Goal: Information Seeking & Learning: Check status

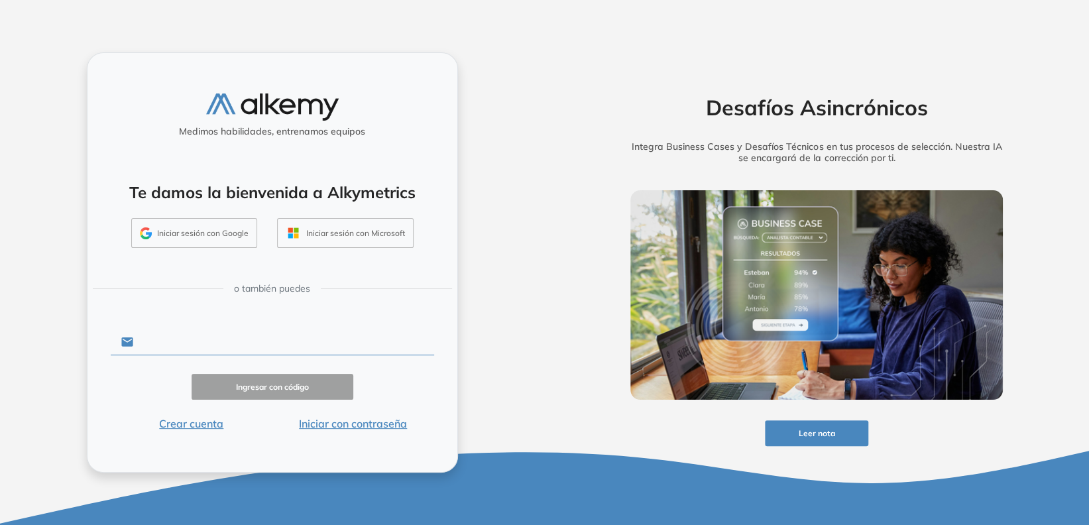
click at [208, 342] on input "text" at bounding box center [283, 342] width 300 height 25
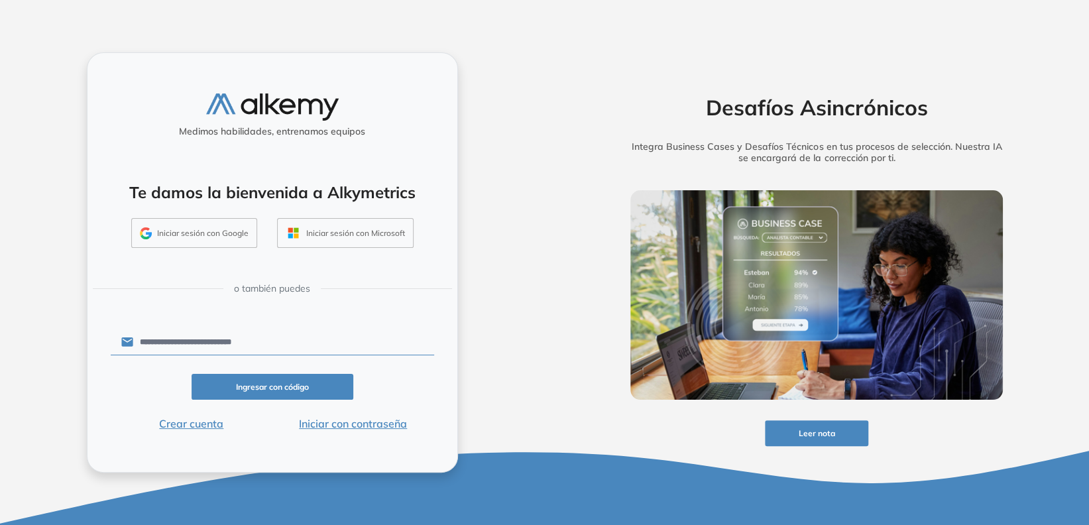
click at [398, 423] on button "Iniciar con contraseña" at bounding box center [353, 424] width 162 height 16
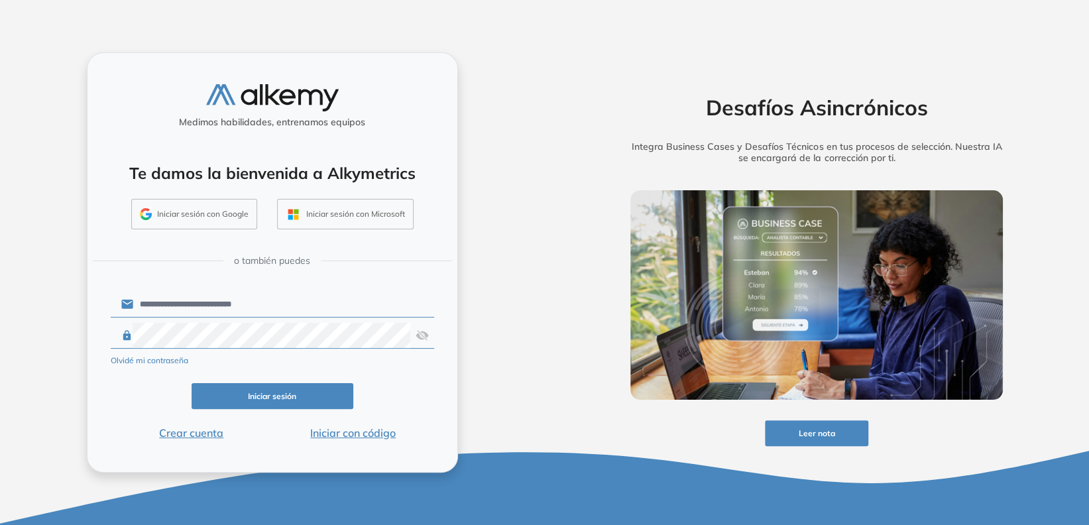
click button "Iniciar sesión" at bounding box center [273, 396] width 162 height 26
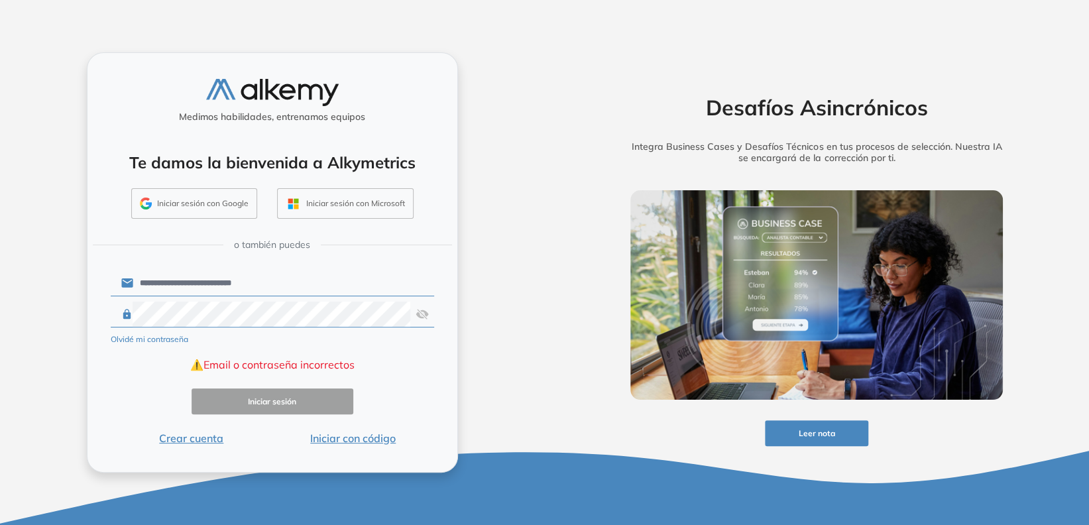
click at [417, 317] on img at bounding box center [422, 314] width 13 height 25
click at [258, 288] on input "**********" at bounding box center [283, 282] width 300 height 25
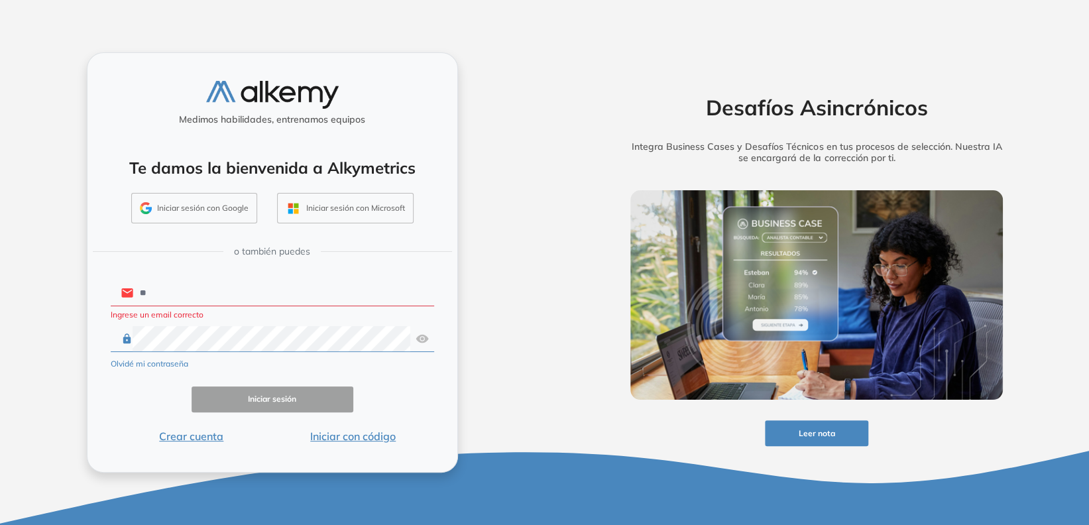
type input "*"
type input "**********"
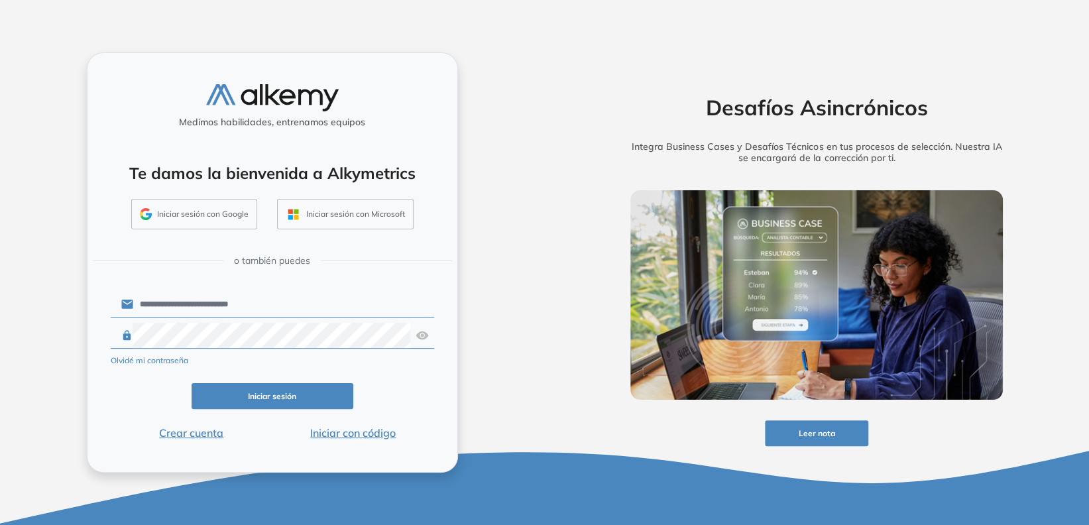
click at [281, 394] on button "Iniciar sesión" at bounding box center [273, 396] width 162 height 26
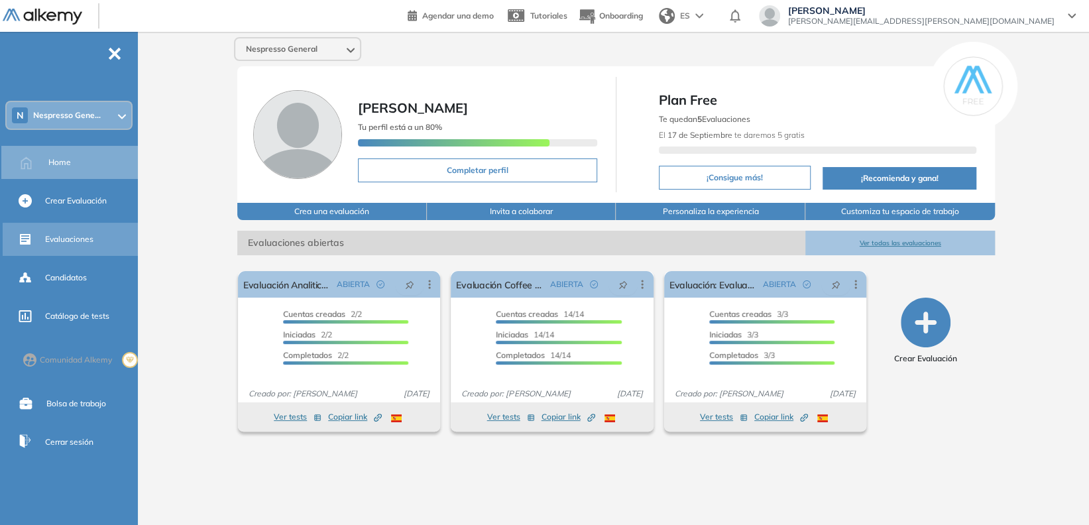
click at [91, 234] on span "Evaluaciones" at bounding box center [69, 239] width 48 height 12
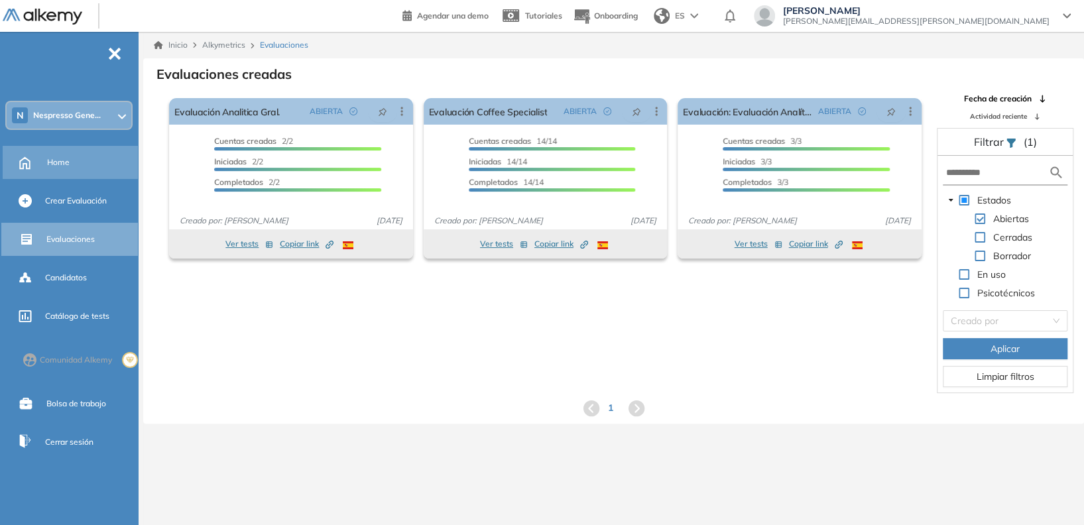
click at [56, 164] on span "Home" at bounding box center [58, 162] width 23 height 12
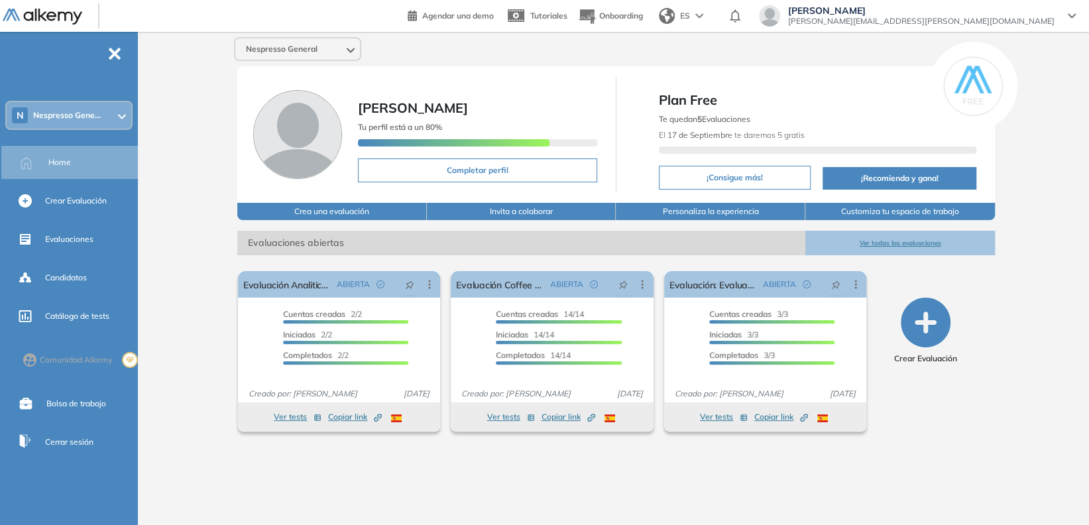
click at [127, 120] on div "N Nespresso Gene..." at bounding box center [69, 115] width 125 height 27
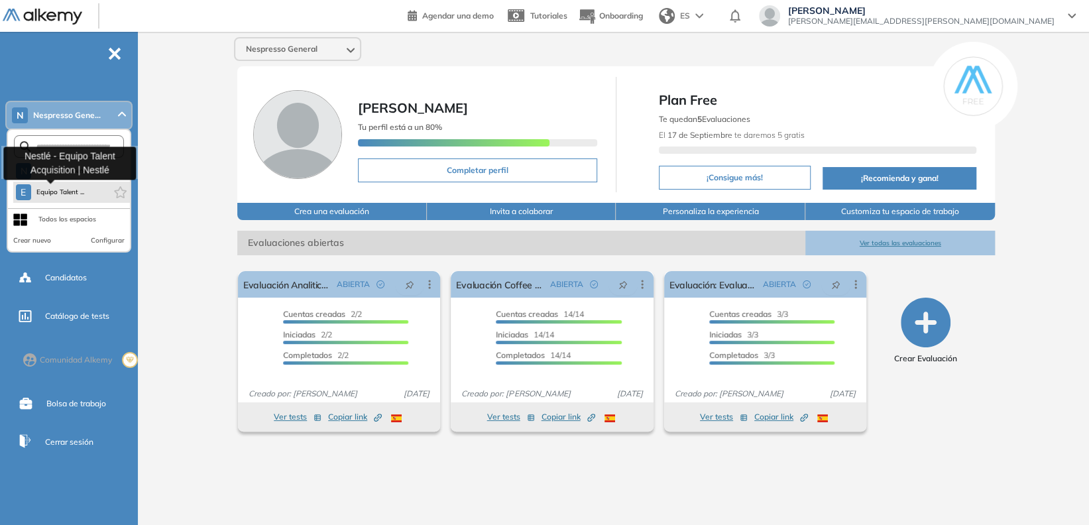
click at [85, 194] on span "Equipo Talent ..." at bounding box center [60, 192] width 48 height 11
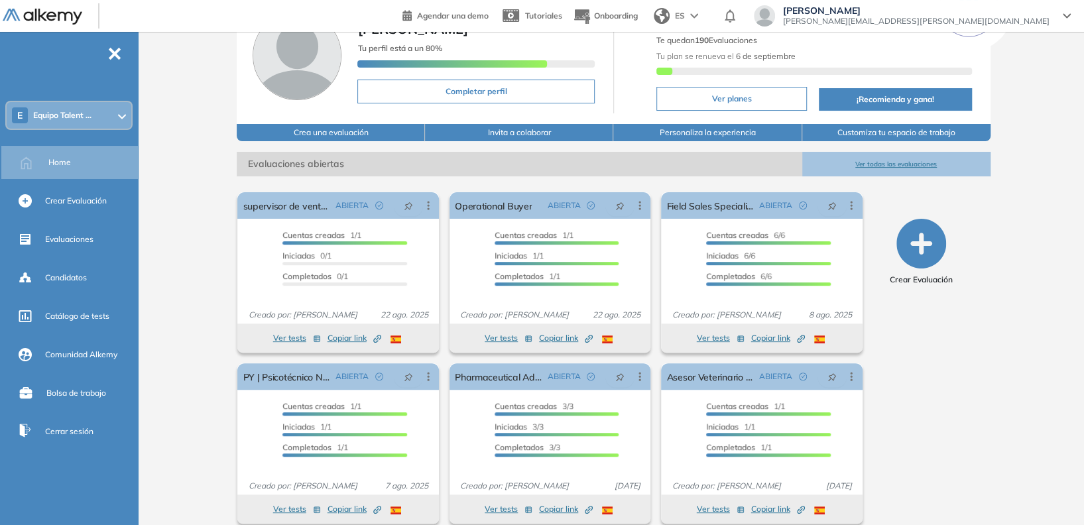
scroll to position [102, 0]
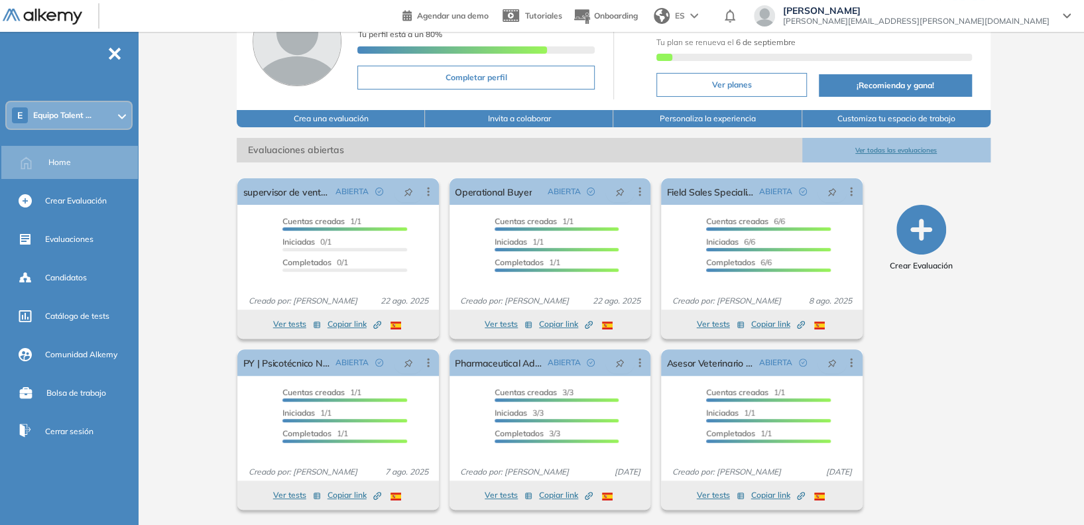
click at [888, 150] on button "Ver todas las evaluaciones" at bounding box center [896, 150] width 188 height 25
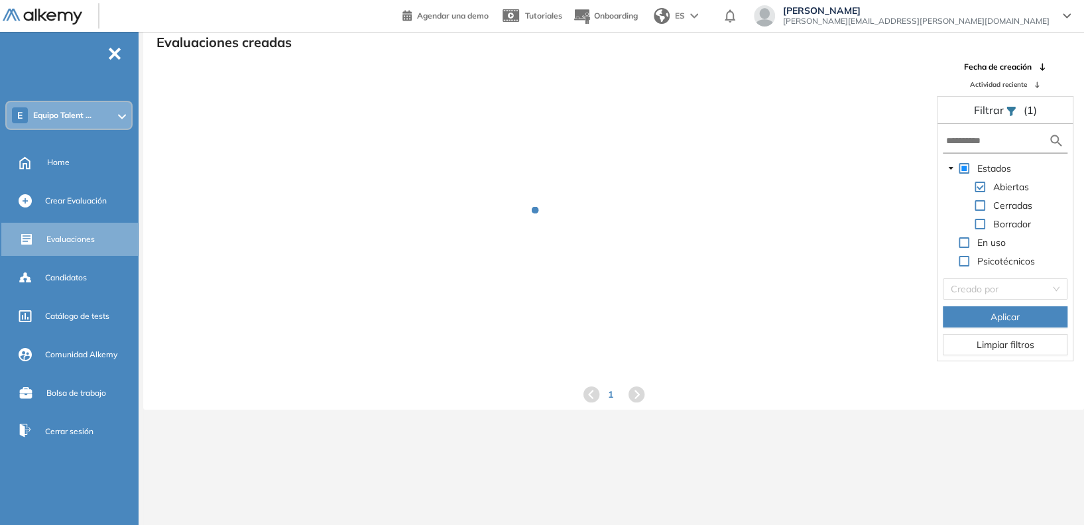
scroll to position [32, 0]
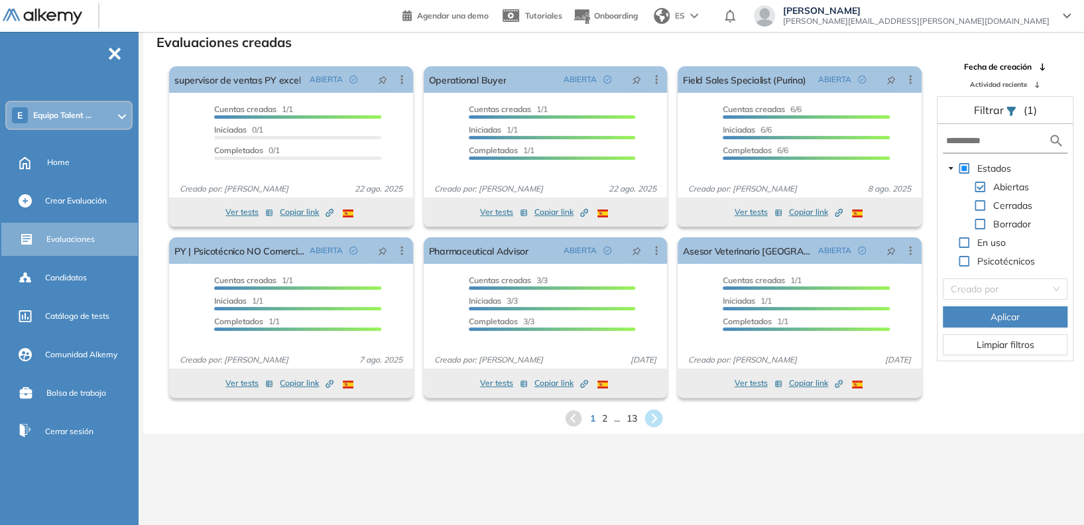
click at [653, 420] on icon at bounding box center [654, 419] width 22 height 22
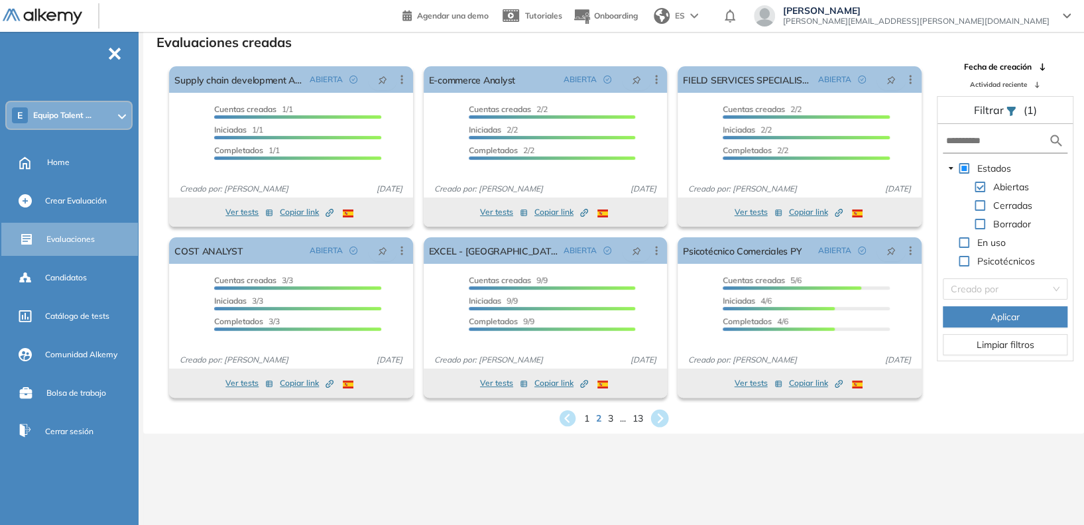
click at [653, 420] on icon at bounding box center [660, 419] width 18 height 18
click at [668, 417] on icon at bounding box center [669, 419] width 18 height 18
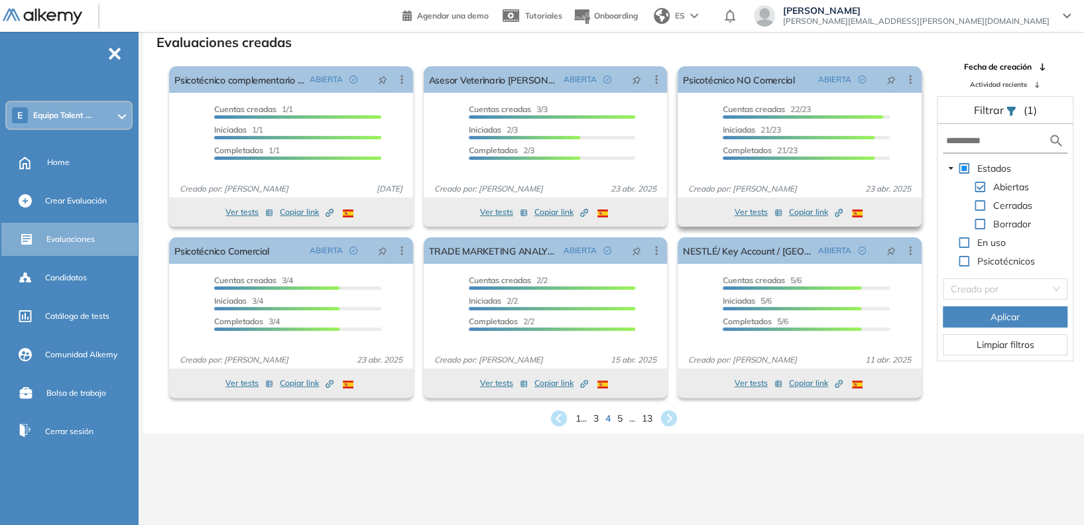
click at [741, 210] on button "Ver tests" at bounding box center [759, 212] width 48 height 16
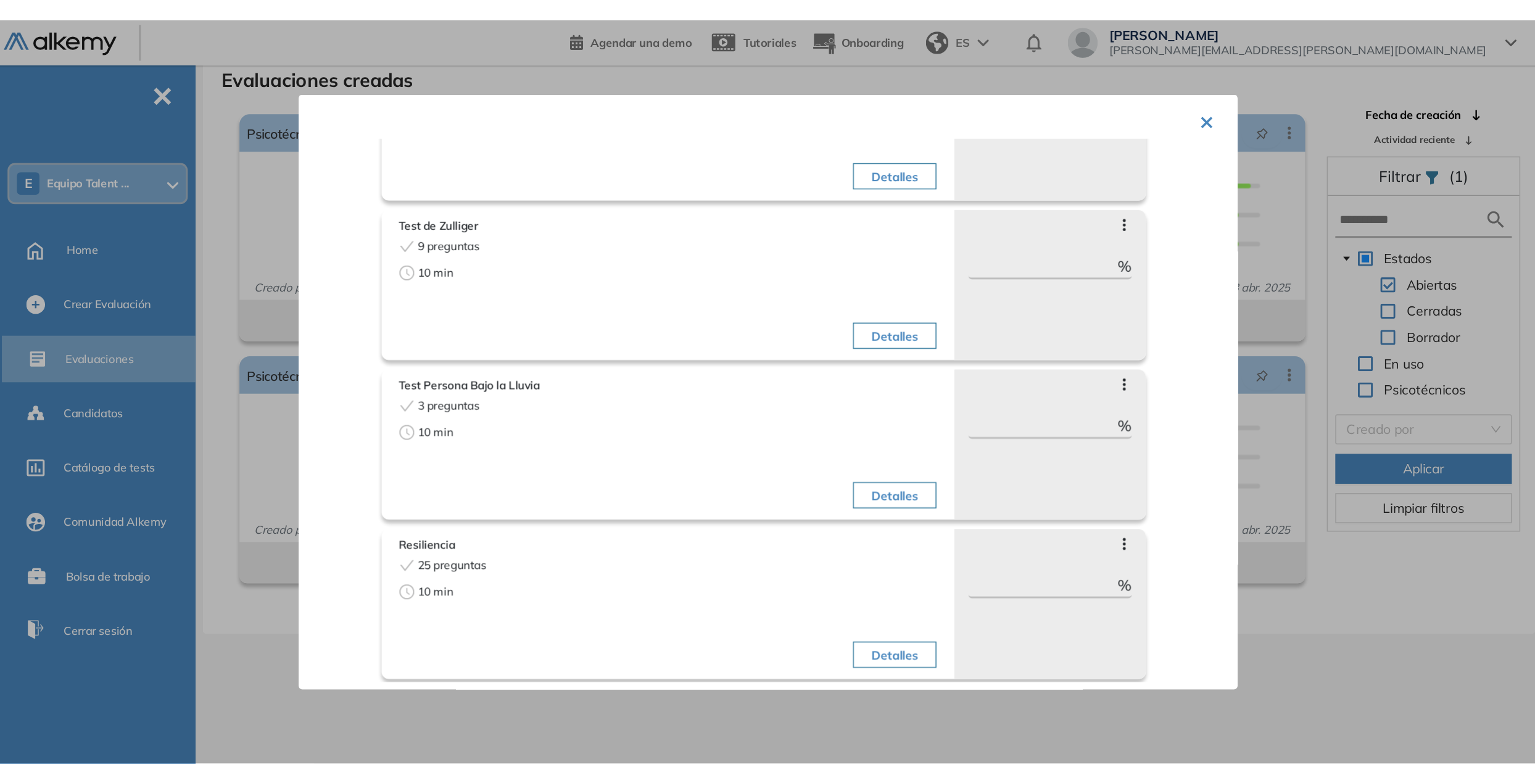
scroll to position [426, 0]
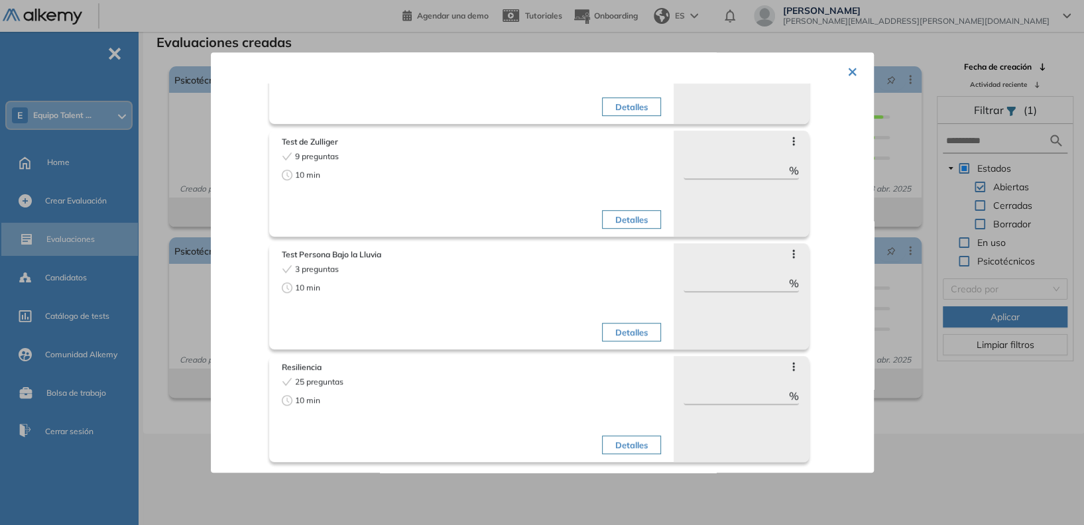
click at [847, 74] on button "×" at bounding box center [852, 71] width 11 height 26
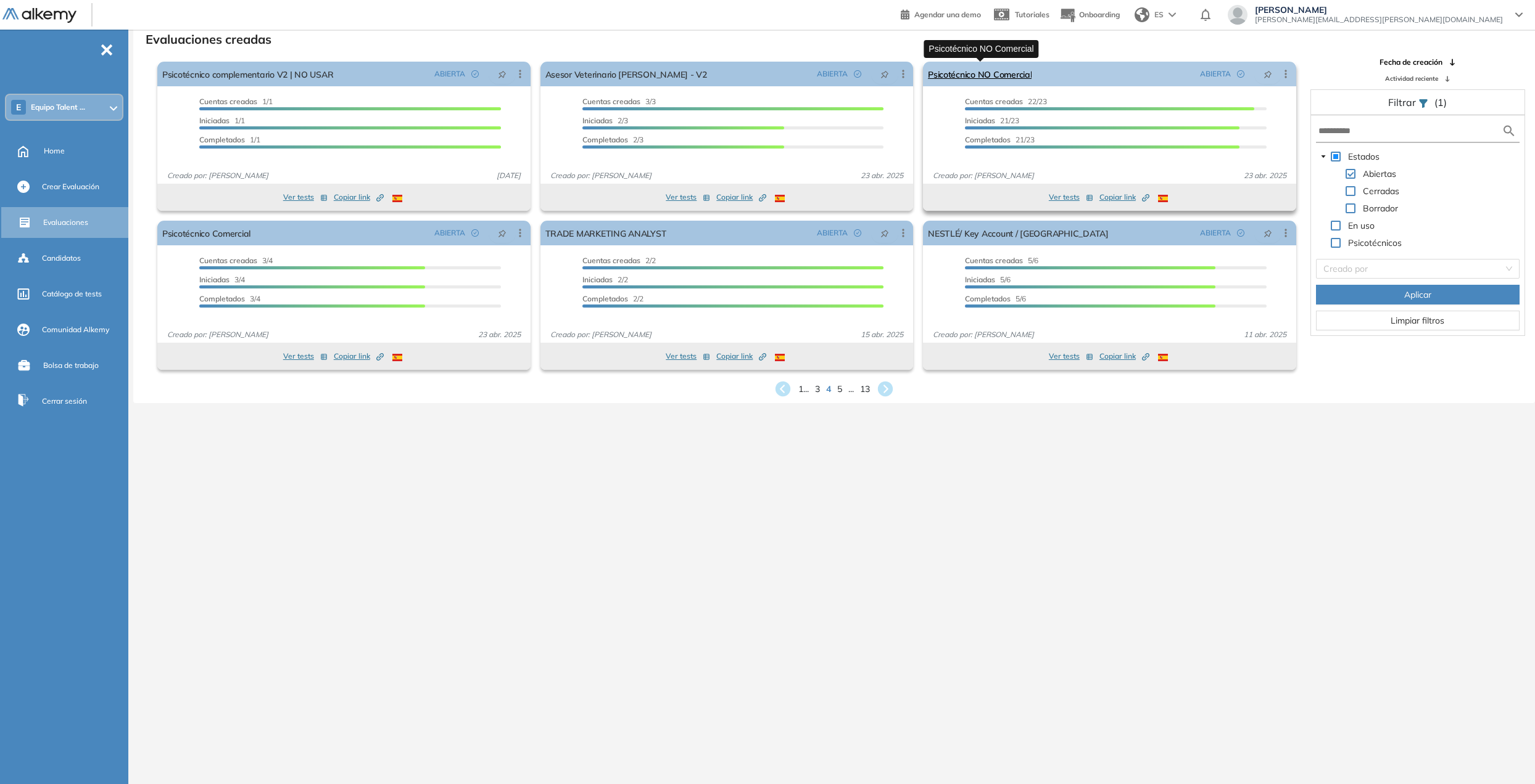
click at [1013, 76] on link "Psicotécnico NO Comercial" at bounding box center [979, 73] width 103 height 25
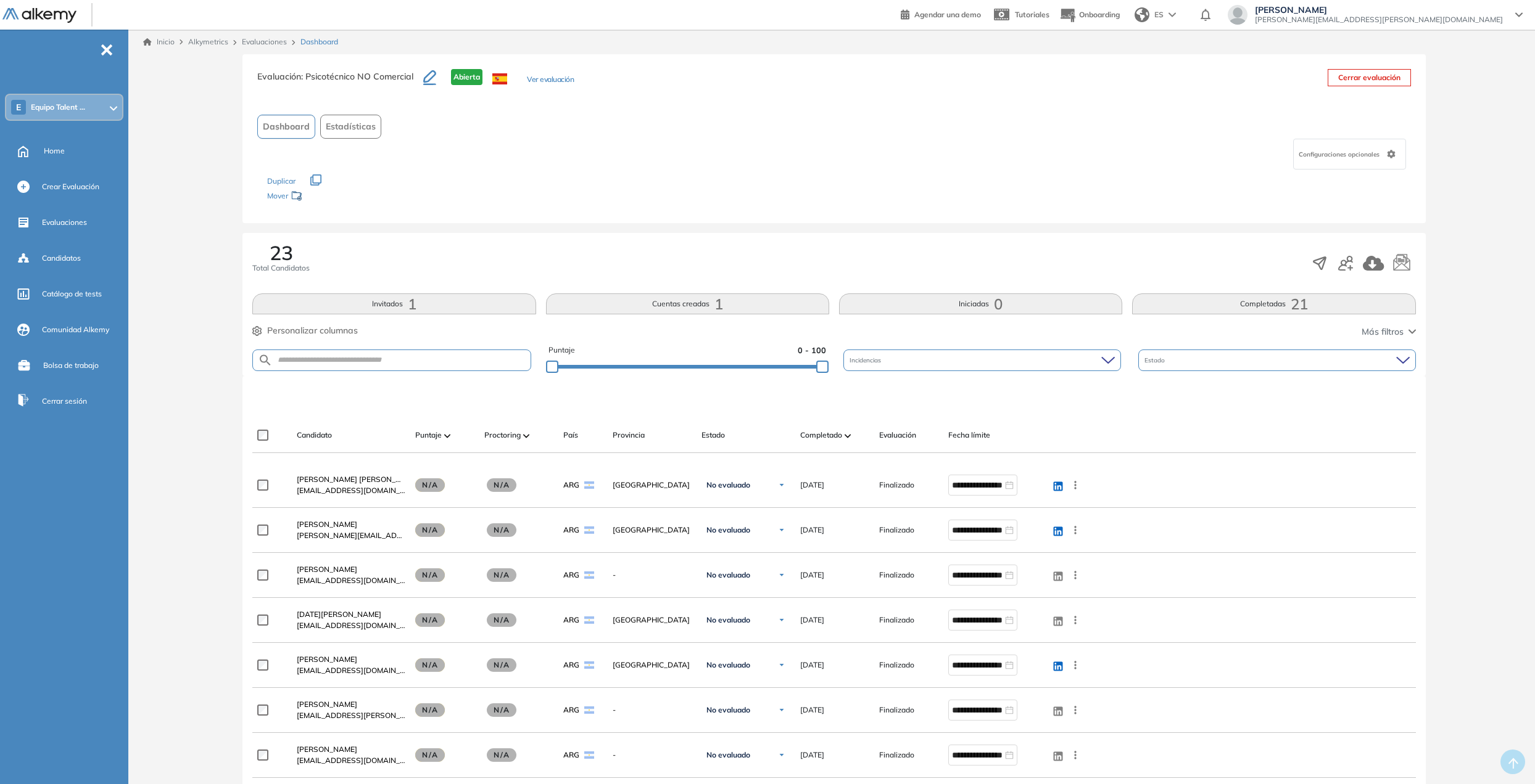
click at [537, 73] on div "Evaluación : Psicotécnico NO Comercial Abierta Ver evaluación" at bounding box center [415, 84] width 316 height 31
click at [546, 78] on button "Ver evaluación" at bounding box center [550, 81] width 47 height 13
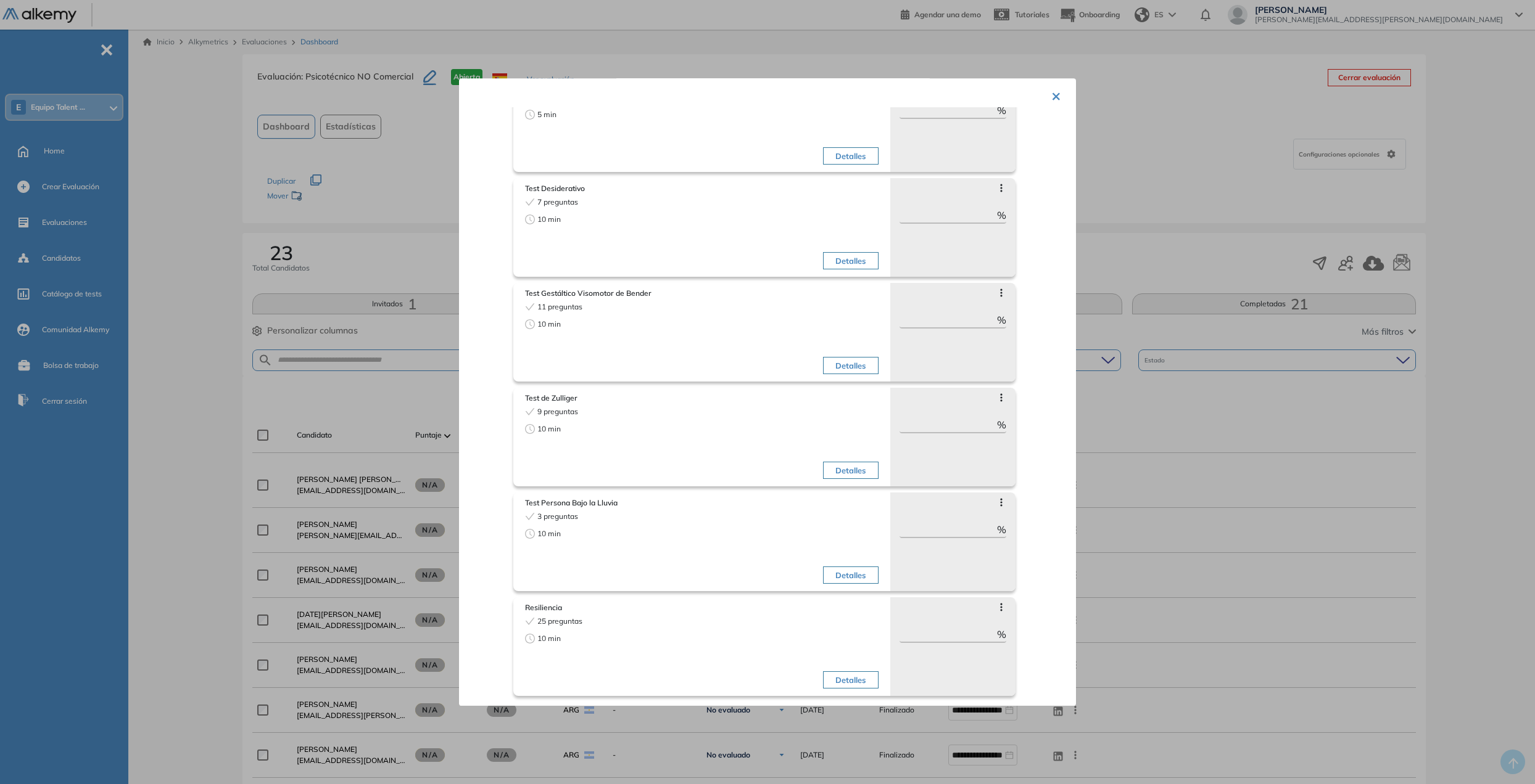
scroll to position [82, 0]
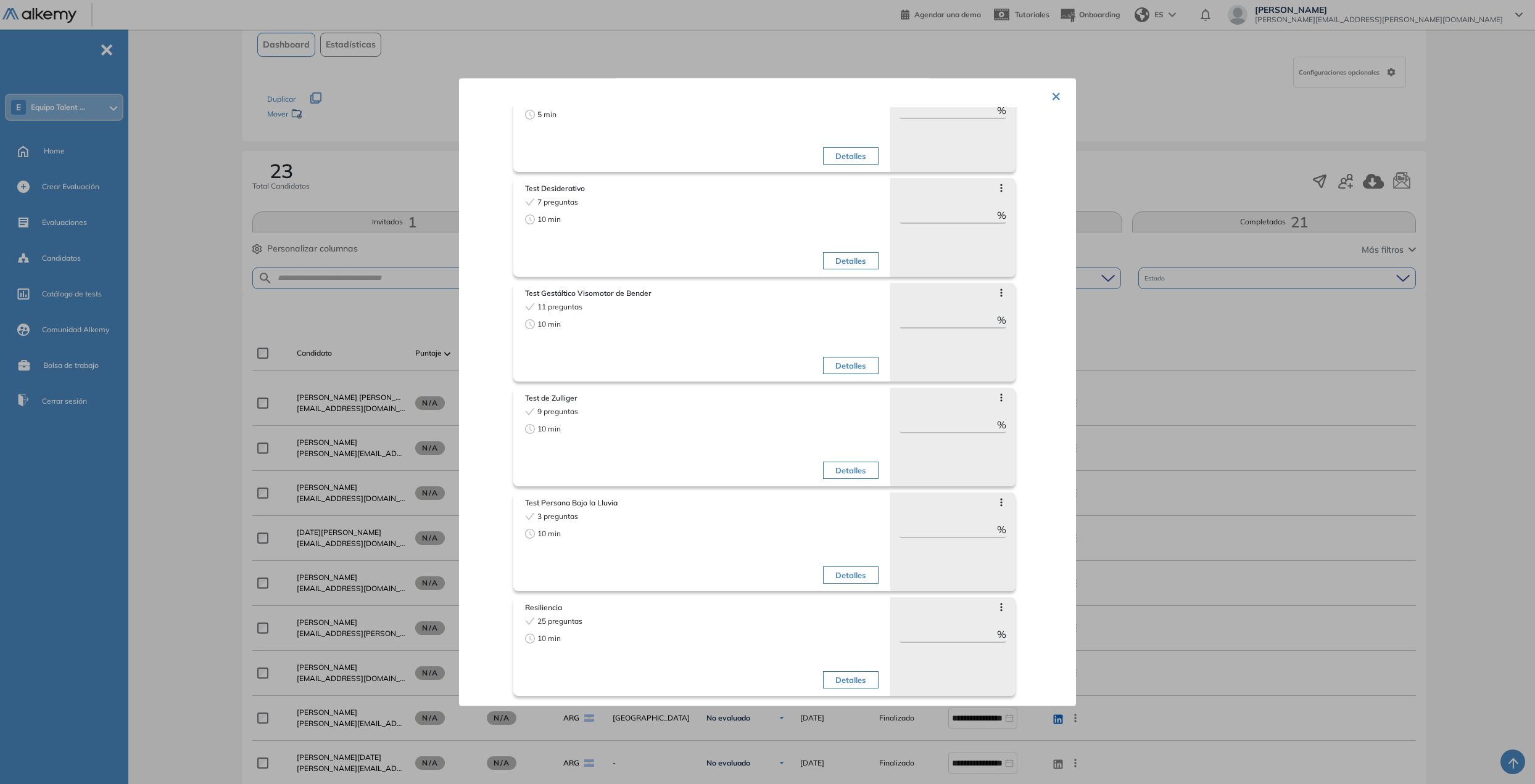
click at [1013, 101] on button "×" at bounding box center [1056, 96] width 10 height 24
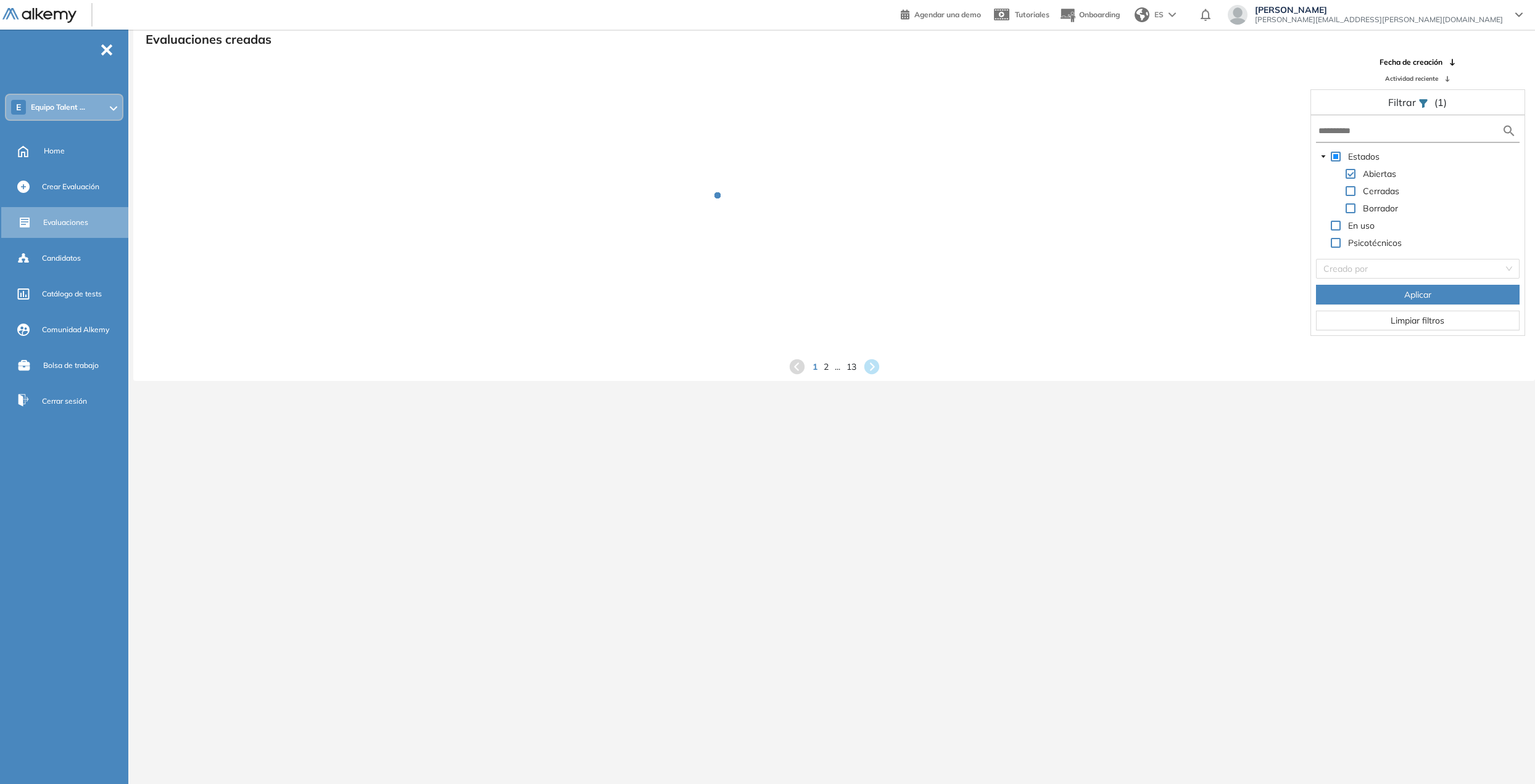
scroll to position [30, 0]
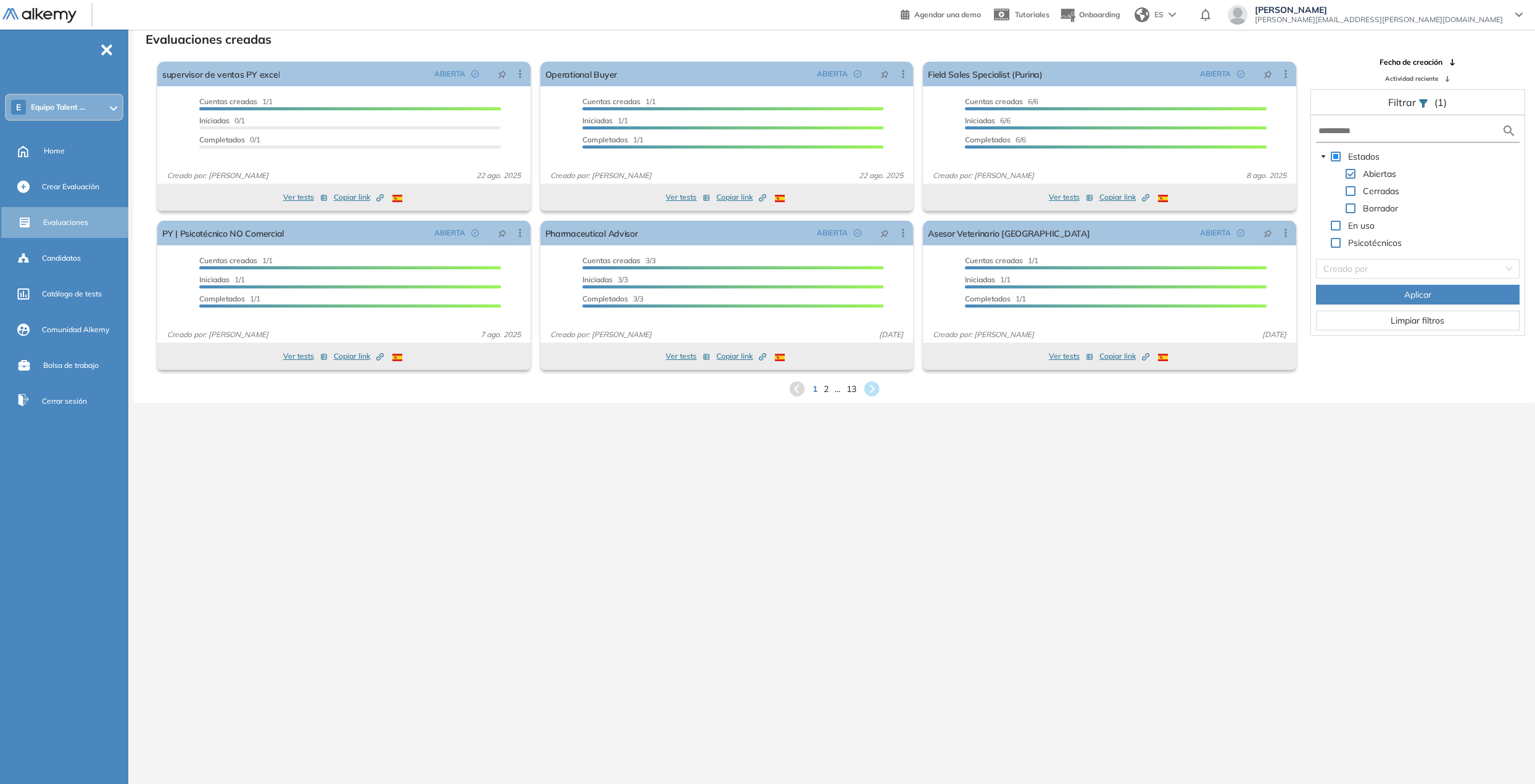
click at [797, 389] on icon at bounding box center [796, 389] width 15 height 15
click at [797, 390] on icon at bounding box center [796, 389] width 15 height 15
click at [809, 388] on div "1 2 ... 13" at bounding box center [834, 389] width 1382 height 19
click at [790, 389] on icon at bounding box center [796, 389] width 15 height 15
click at [868, 390] on icon at bounding box center [872, 390] width 17 height 17
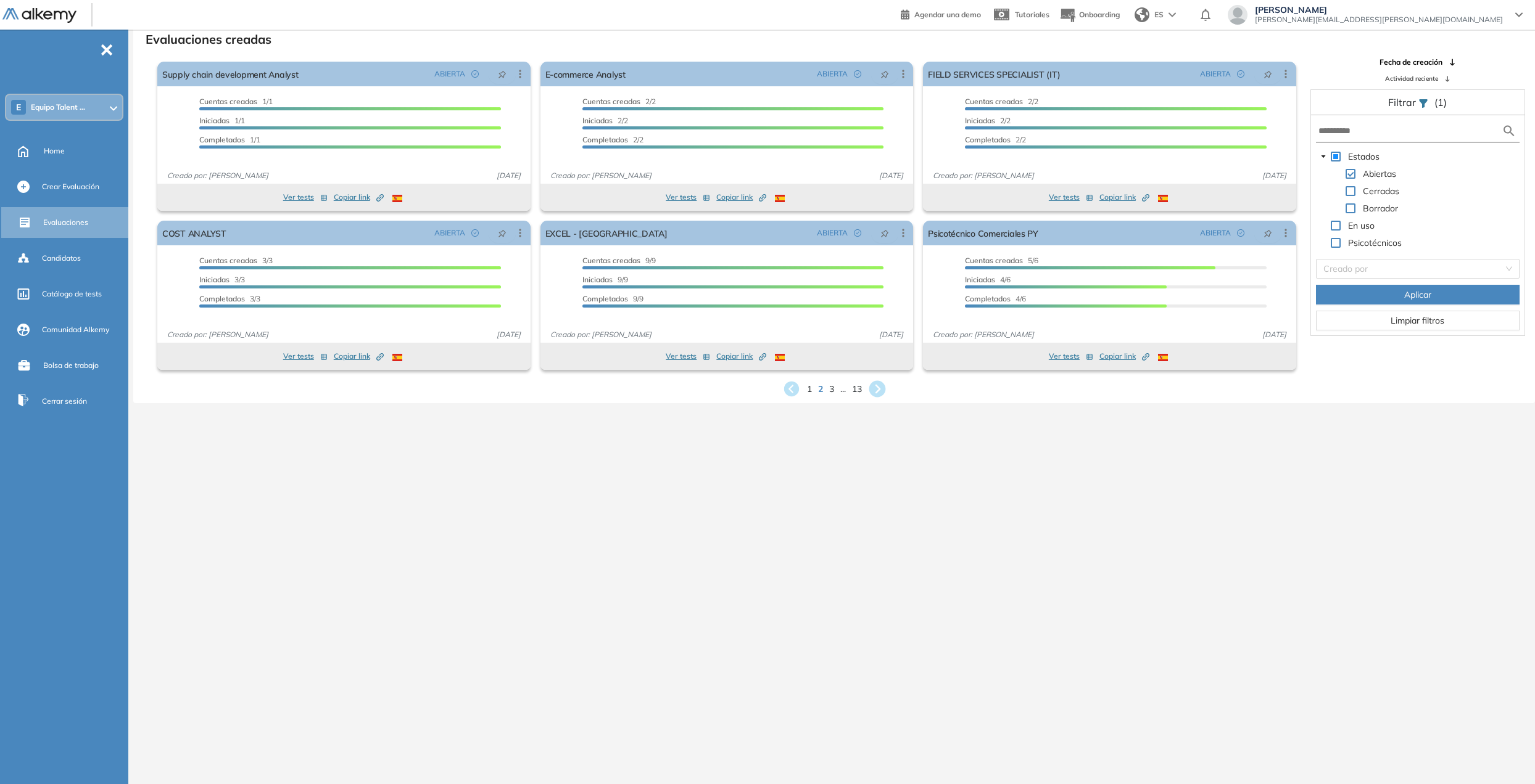
click at [874, 393] on icon at bounding box center [876, 390] width 17 height 17
click at [687, 355] on button "Ver tests" at bounding box center [687, 356] width 45 height 15
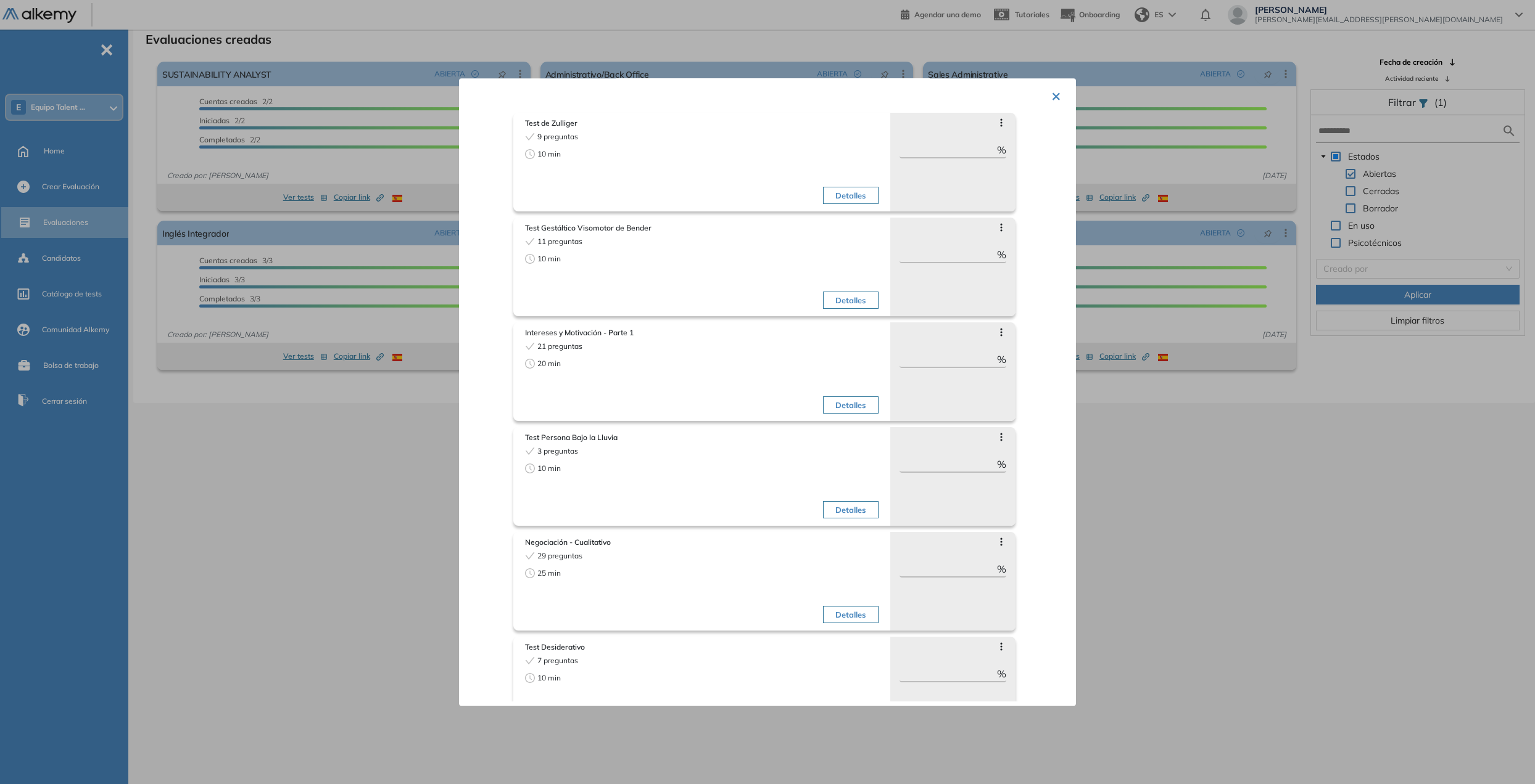
scroll to position [0, 0]
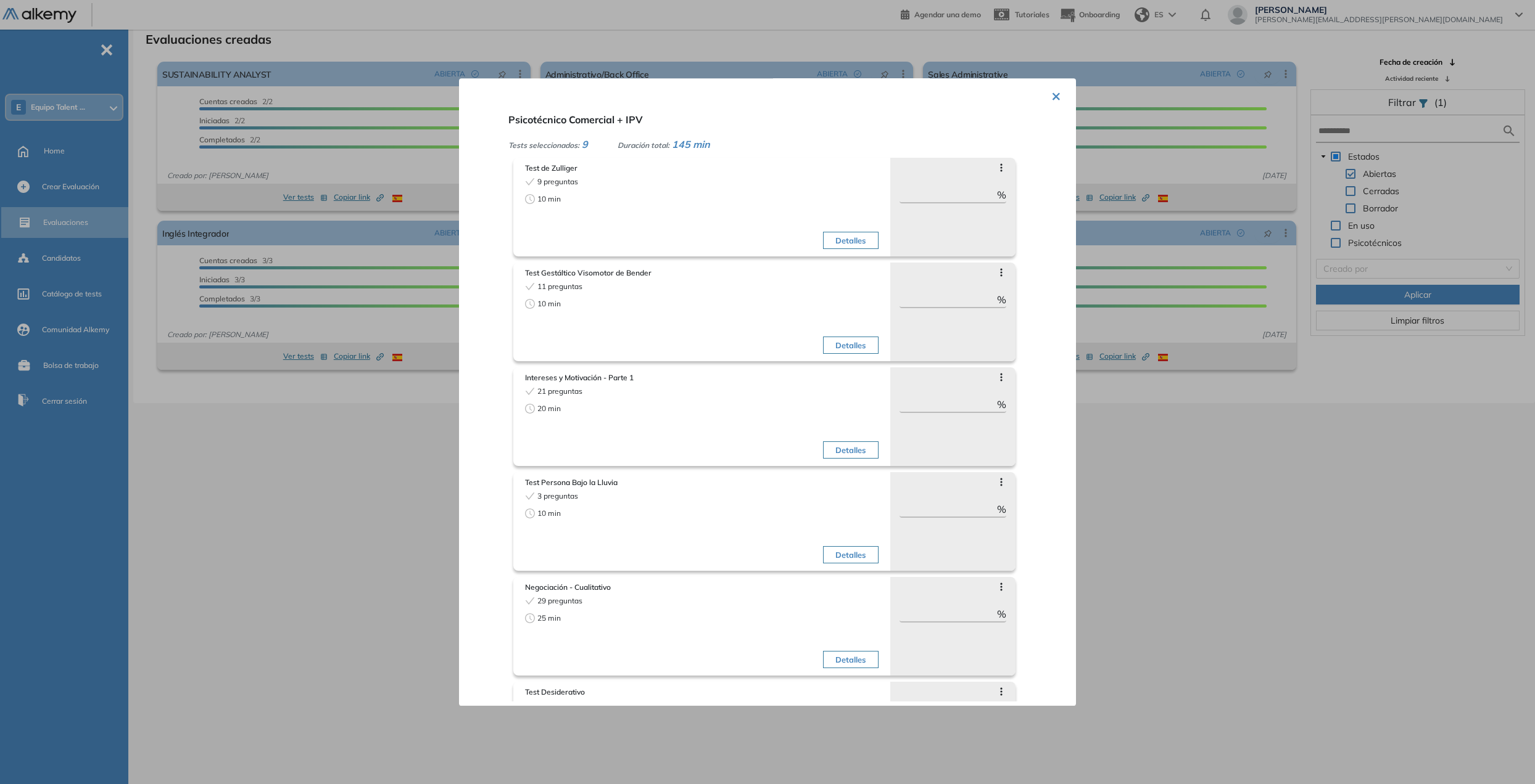
click at [1013, 100] on button "×" at bounding box center [1056, 96] width 10 height 24
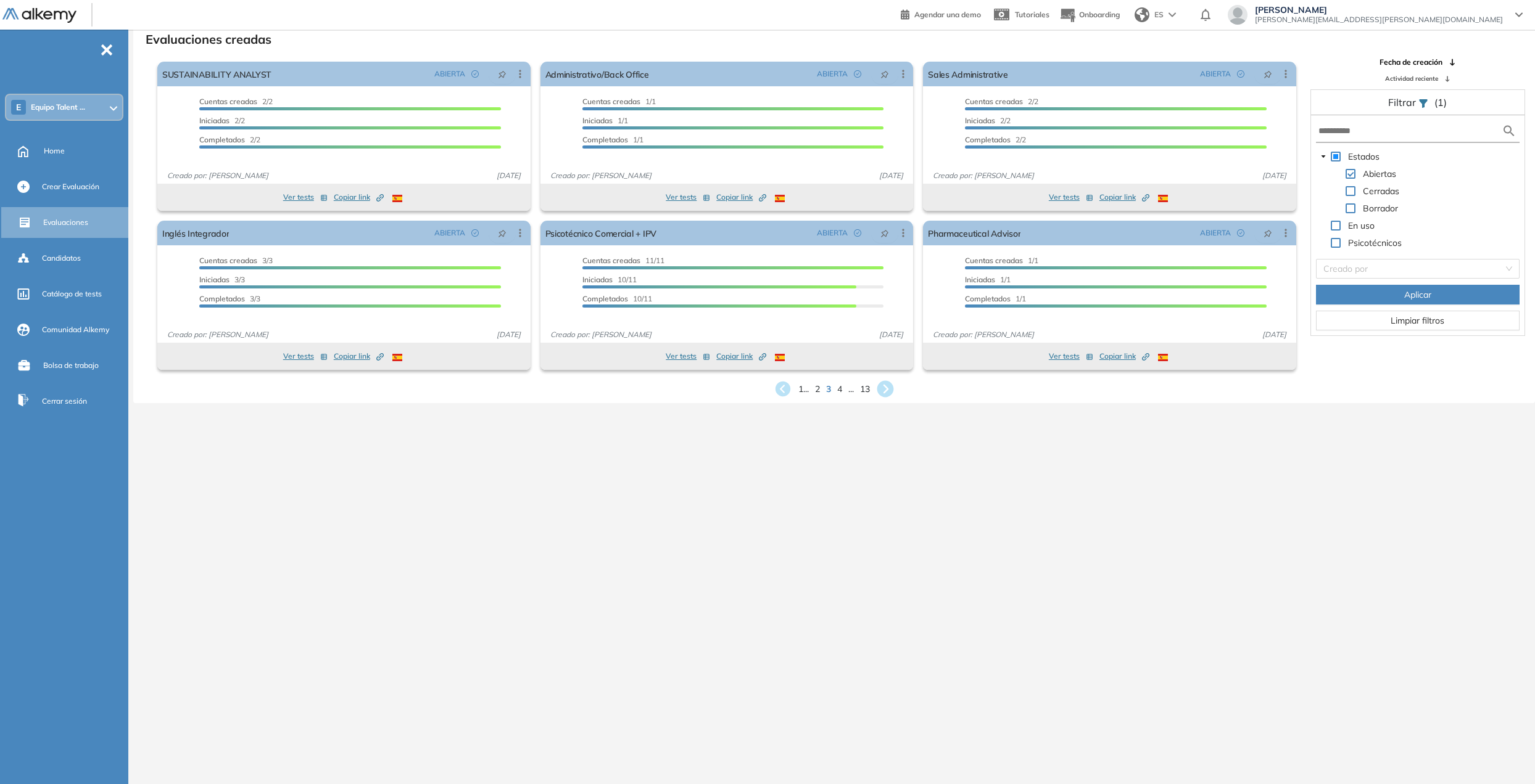
click at [887, 387] on icon at bounding box center [886, 390] width 20 height 20
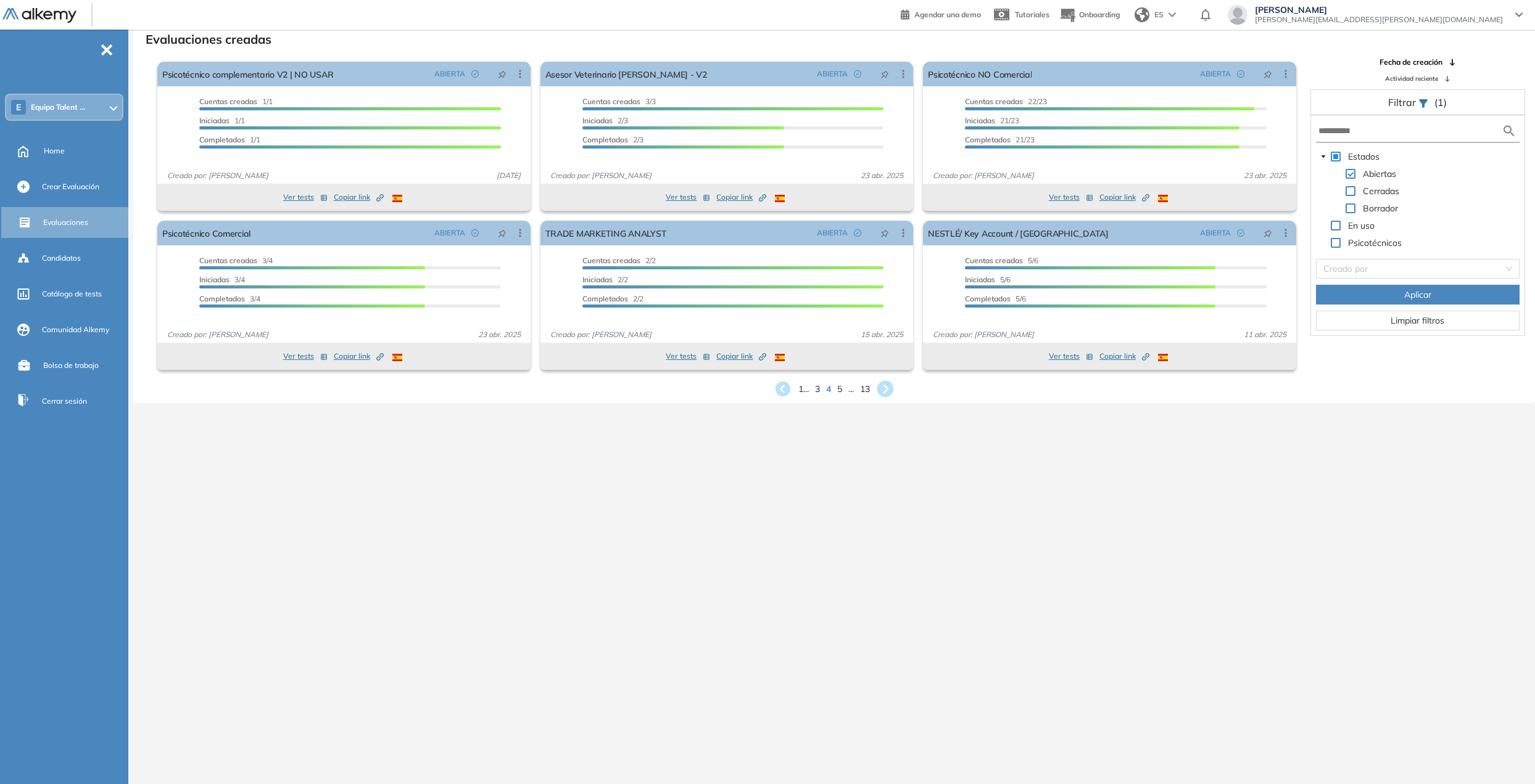
click at [886, 386] on icon at bounding box center [886, 390] width 20 height 20
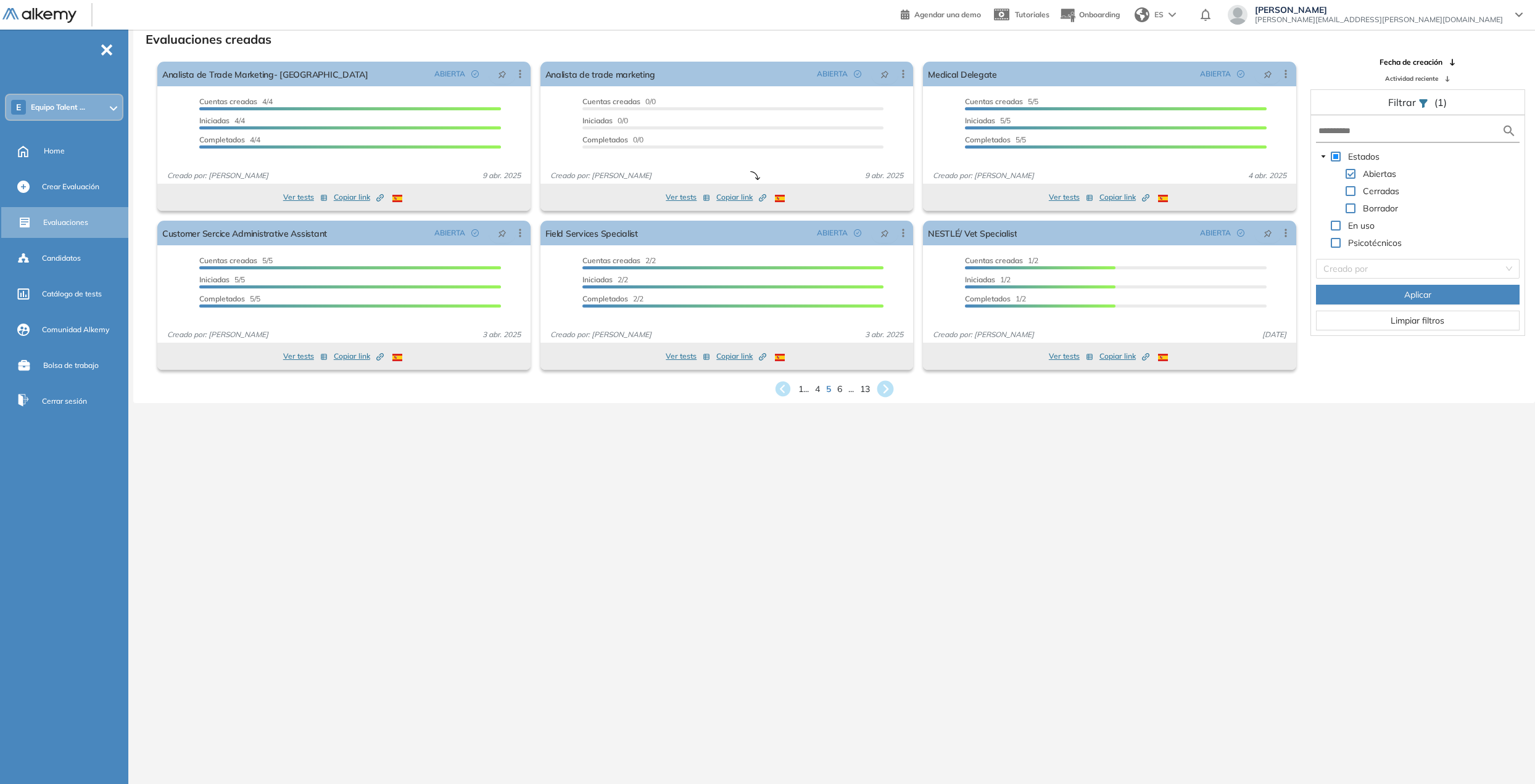
click at [890, 389] on icon at bounding box center [886, 390] width 17 height 17
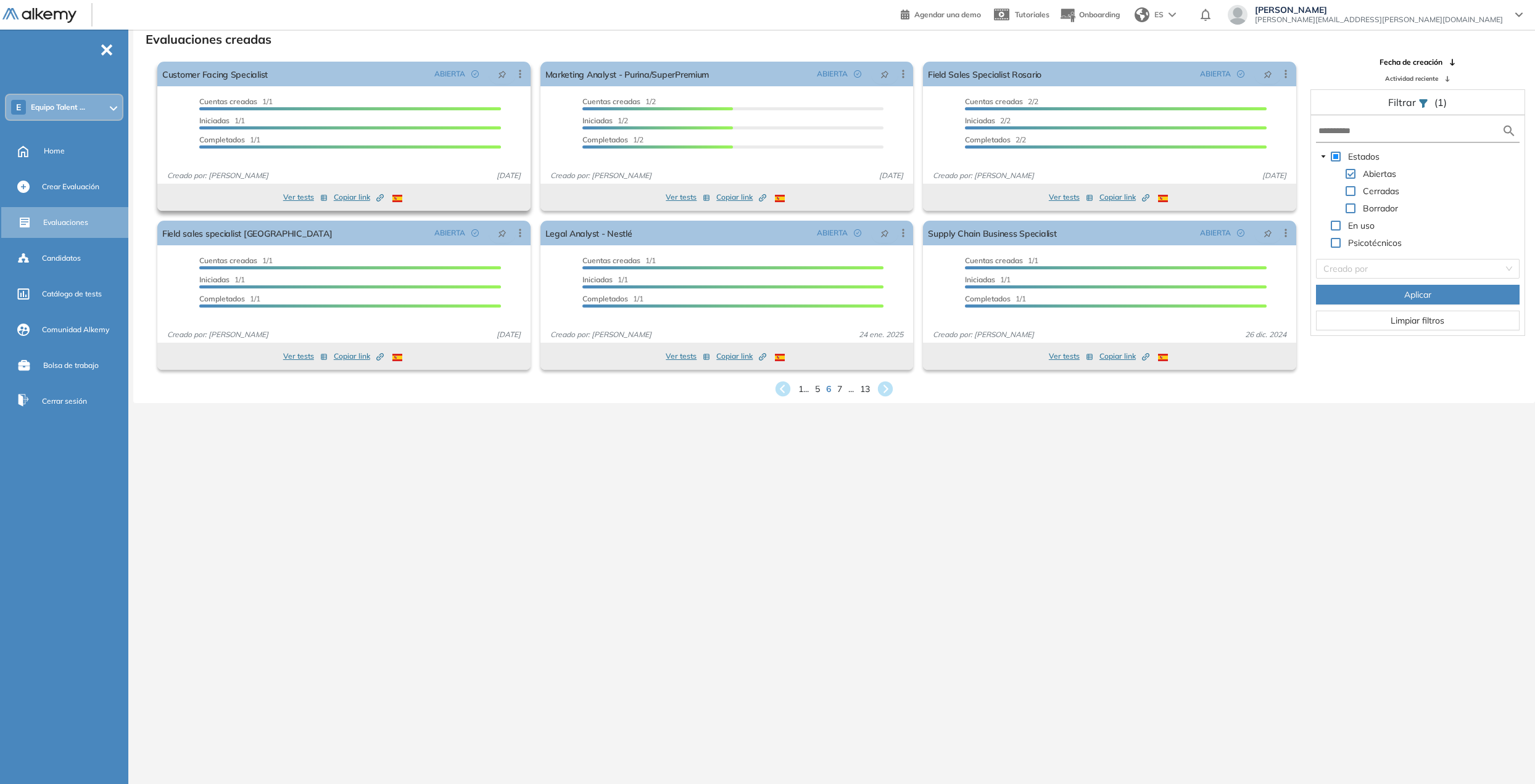
click at [294, 198] on button "Ver tests" at bounding box center [305, 197] width 45 height 15
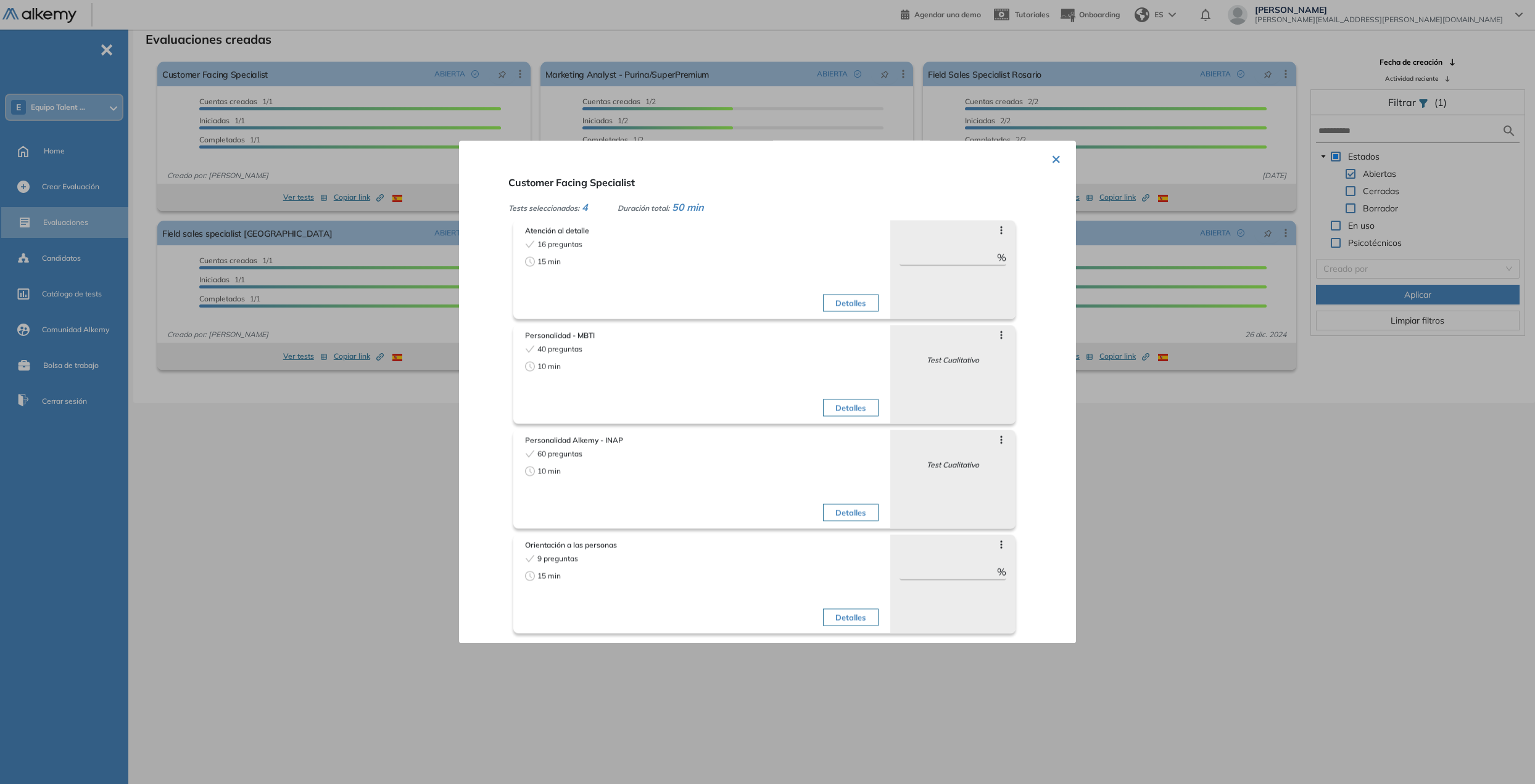
click at [1013, 164] on button "×" at bounding box center [1056, 158] width 10 height 24
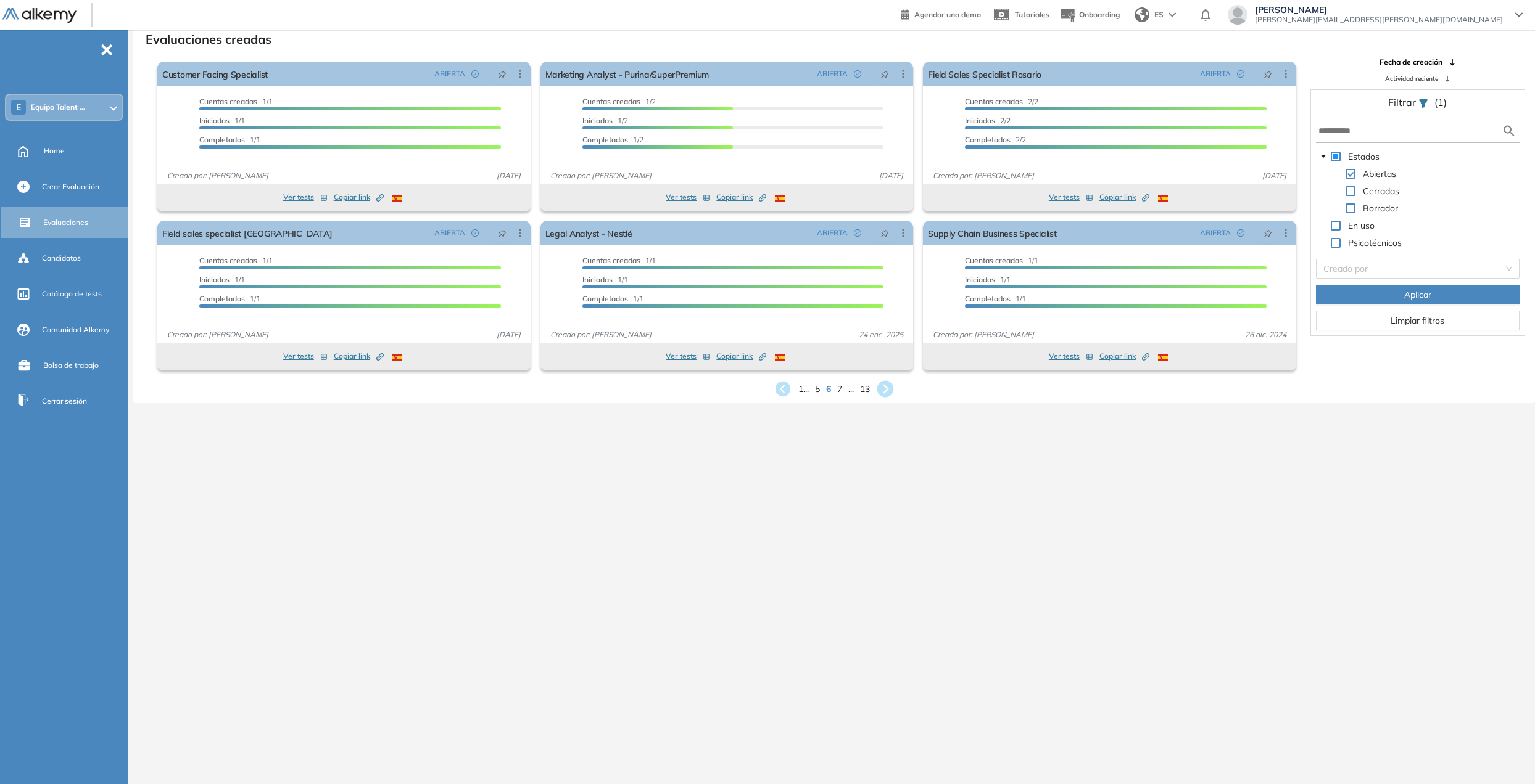
click at [888, 390] on icon at bounding box center [886, 390] width 20 height 20
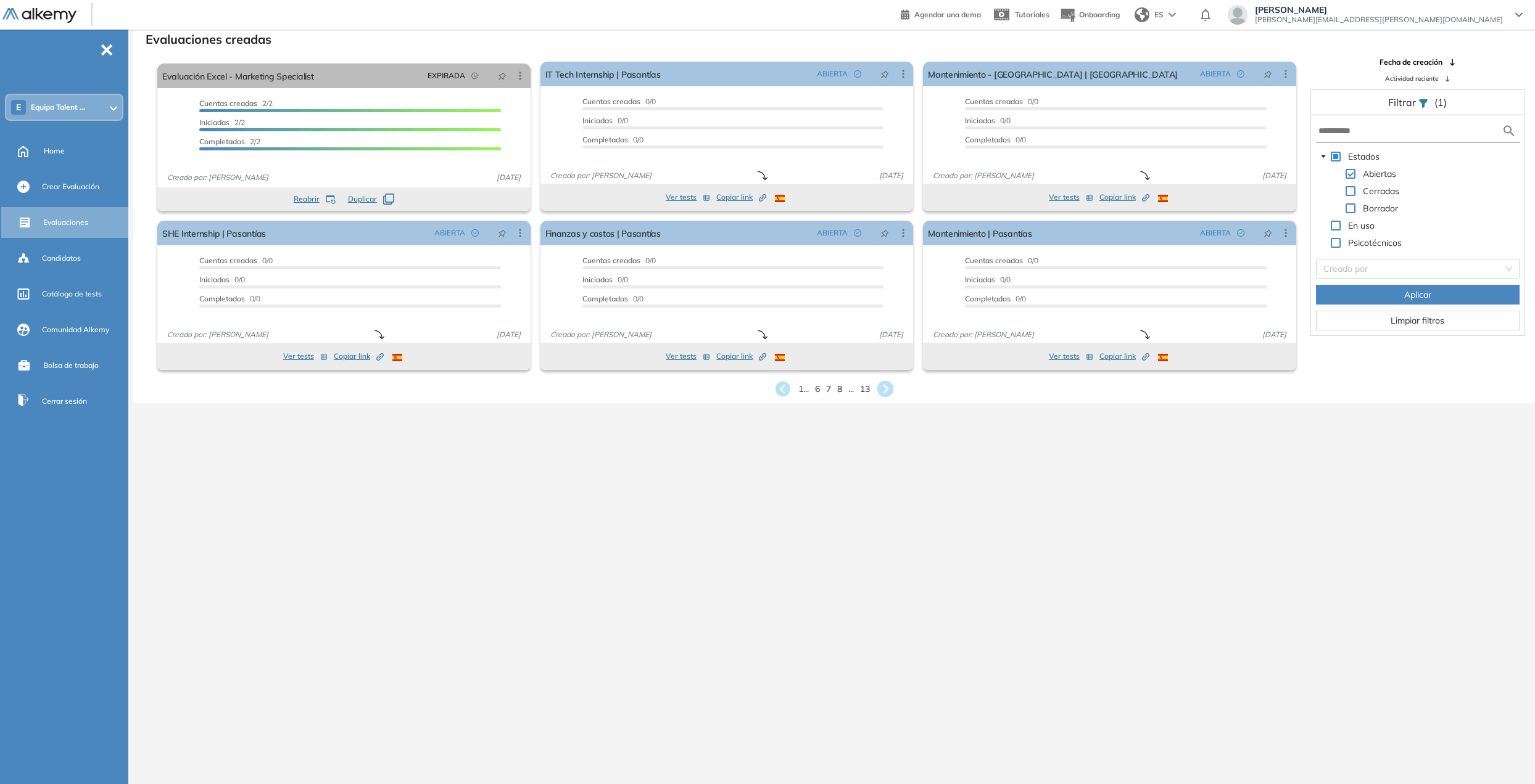
click at [887, 387] on icon at bounding box center [886, 390] width 20 height 20
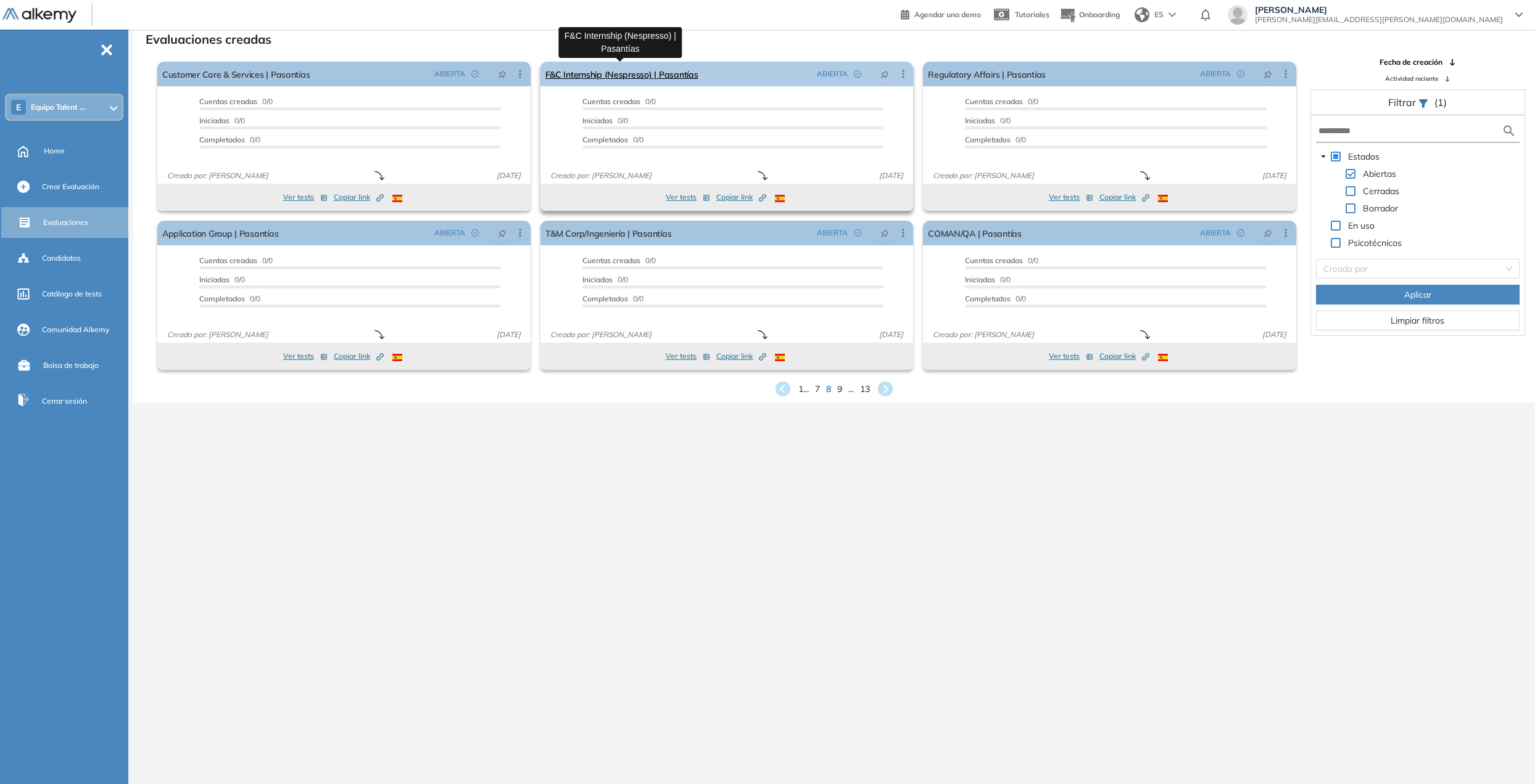
click at [606, 82] on link "F&C Internship (Nespresso) | Pasantías" at bounding box center [621, 73] width 153 height 25
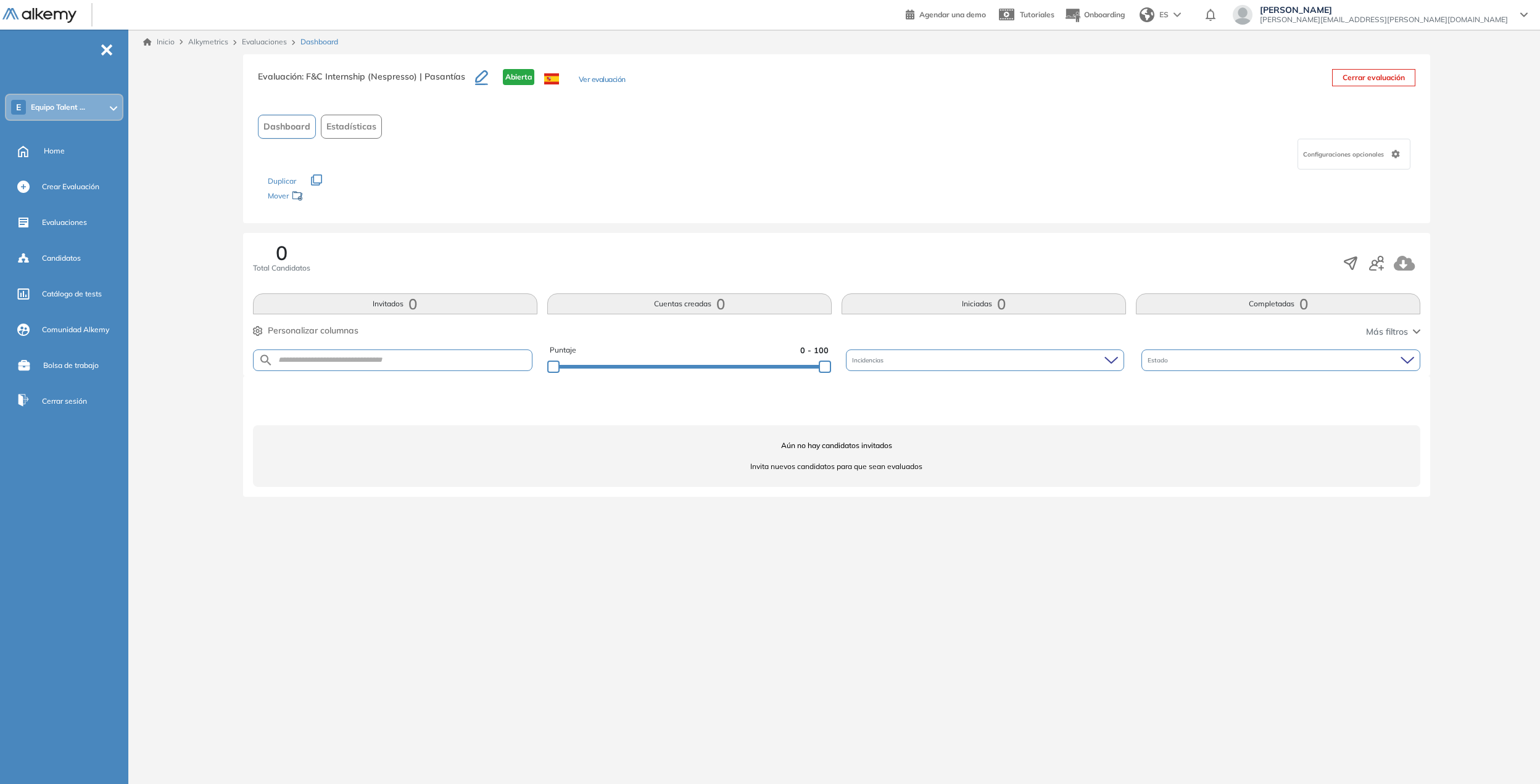
click at [592, 76] on button "Ver evaluación" at bounding box center [602, 81] width 47 height 13
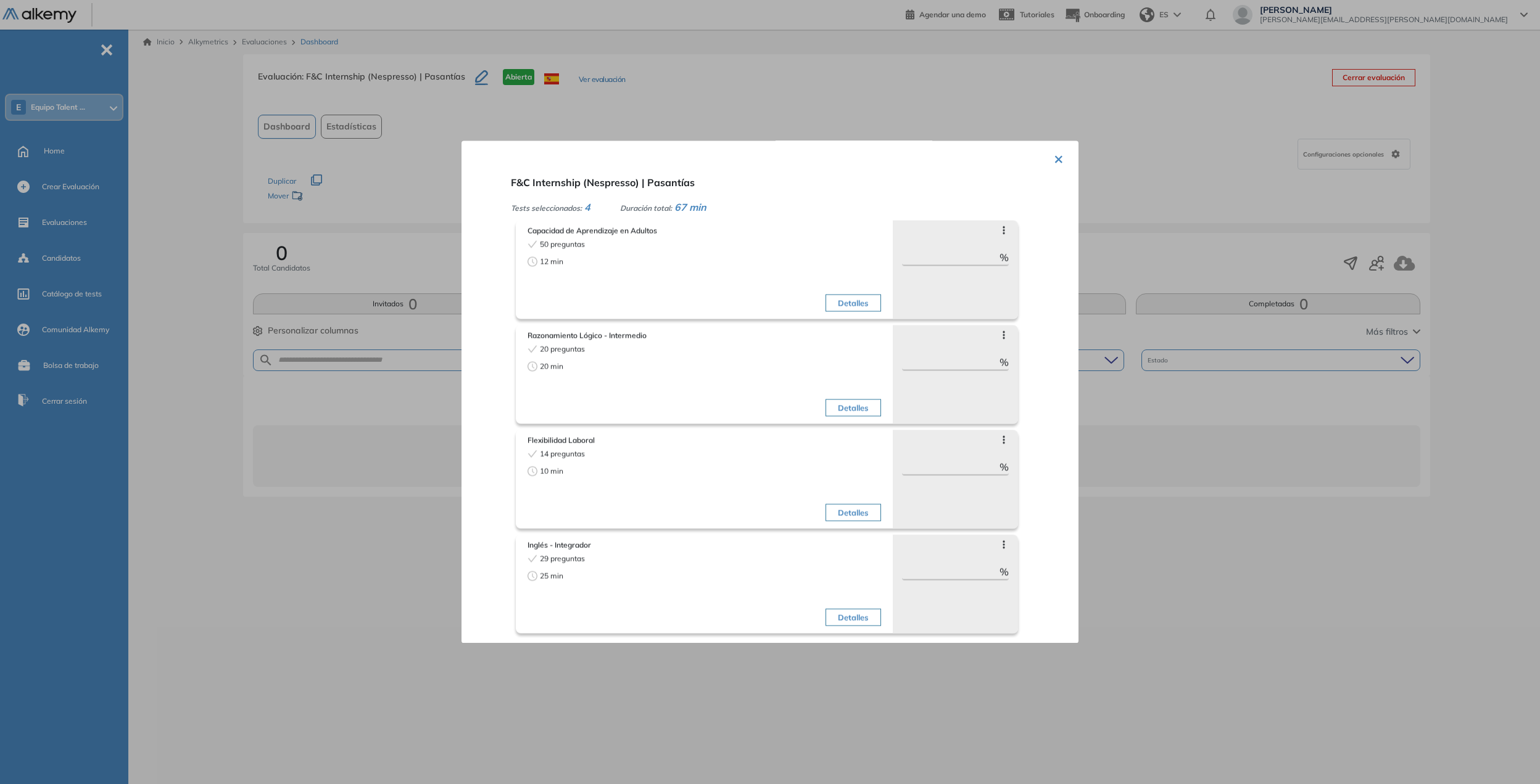
click at [1013, 156] on button "×" at bounding box center [1058, 158] width 10 height 24
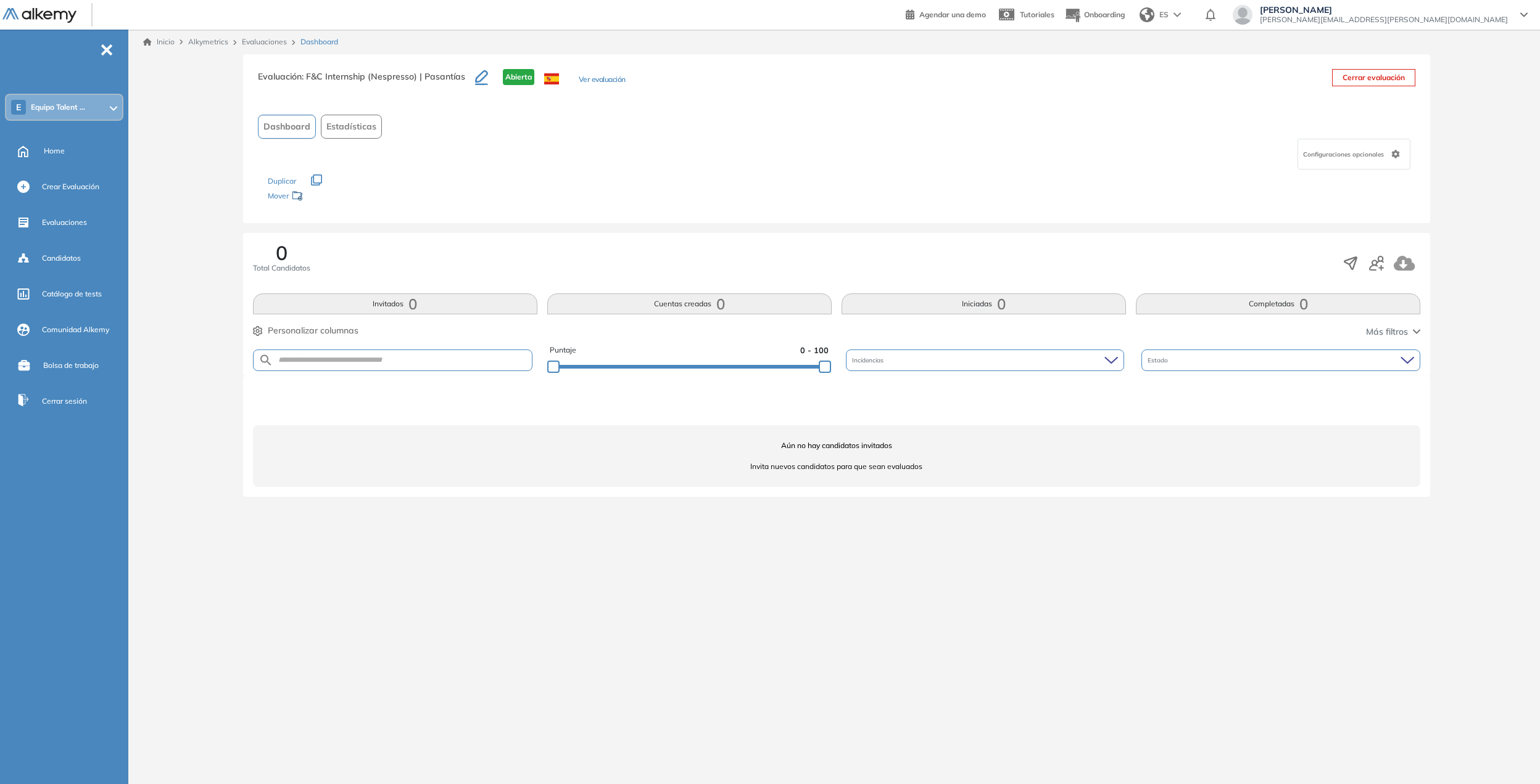
click at [268, 43] on link "Evaluaciones" at bounding box center [264, 42] width 45 height 9
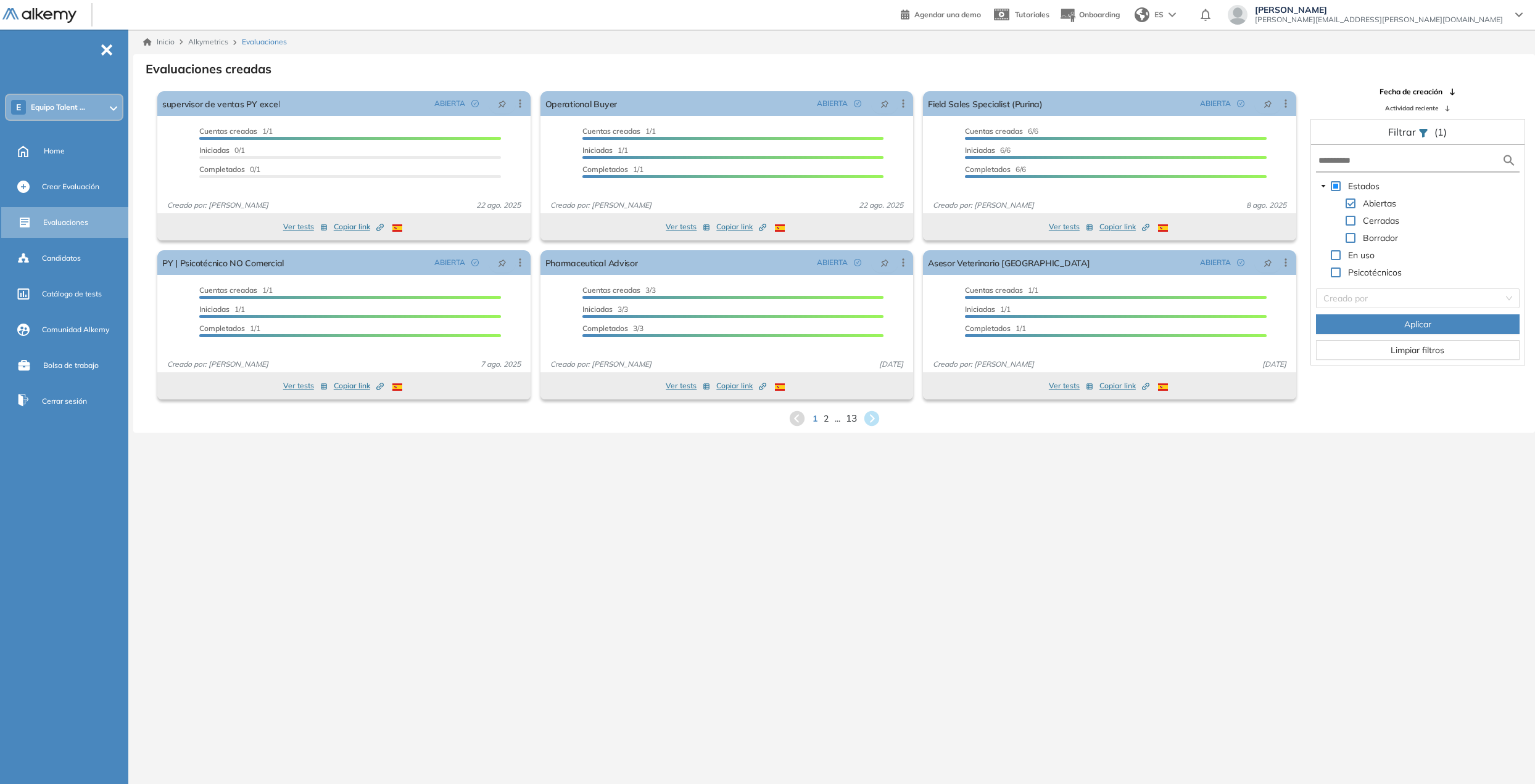
click at [851, 415] on span "13" at bounding box center [851, 418] width 11 height 14
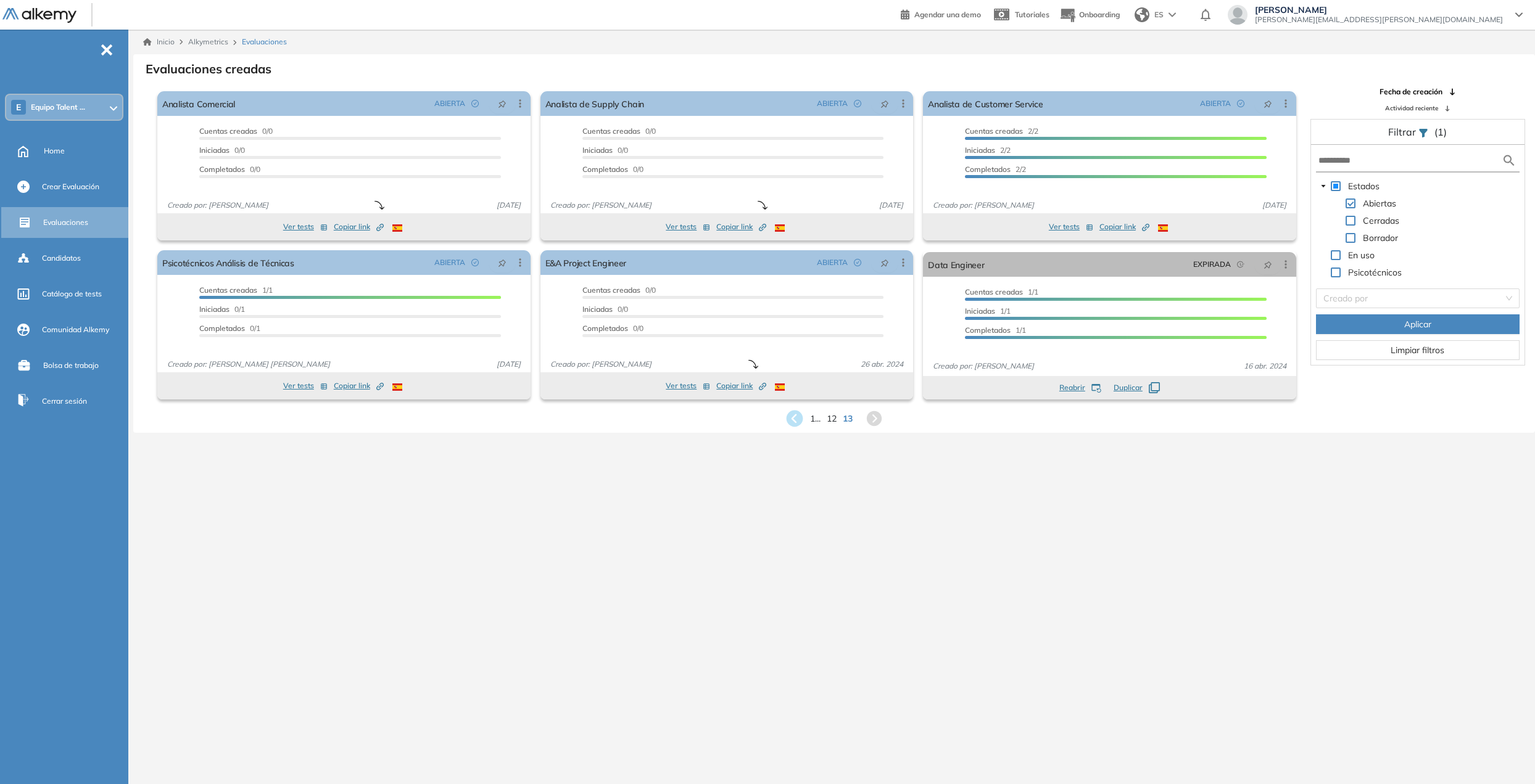
click at [791, 419] on icon at bounding box center [794, 419] width 20 height 20
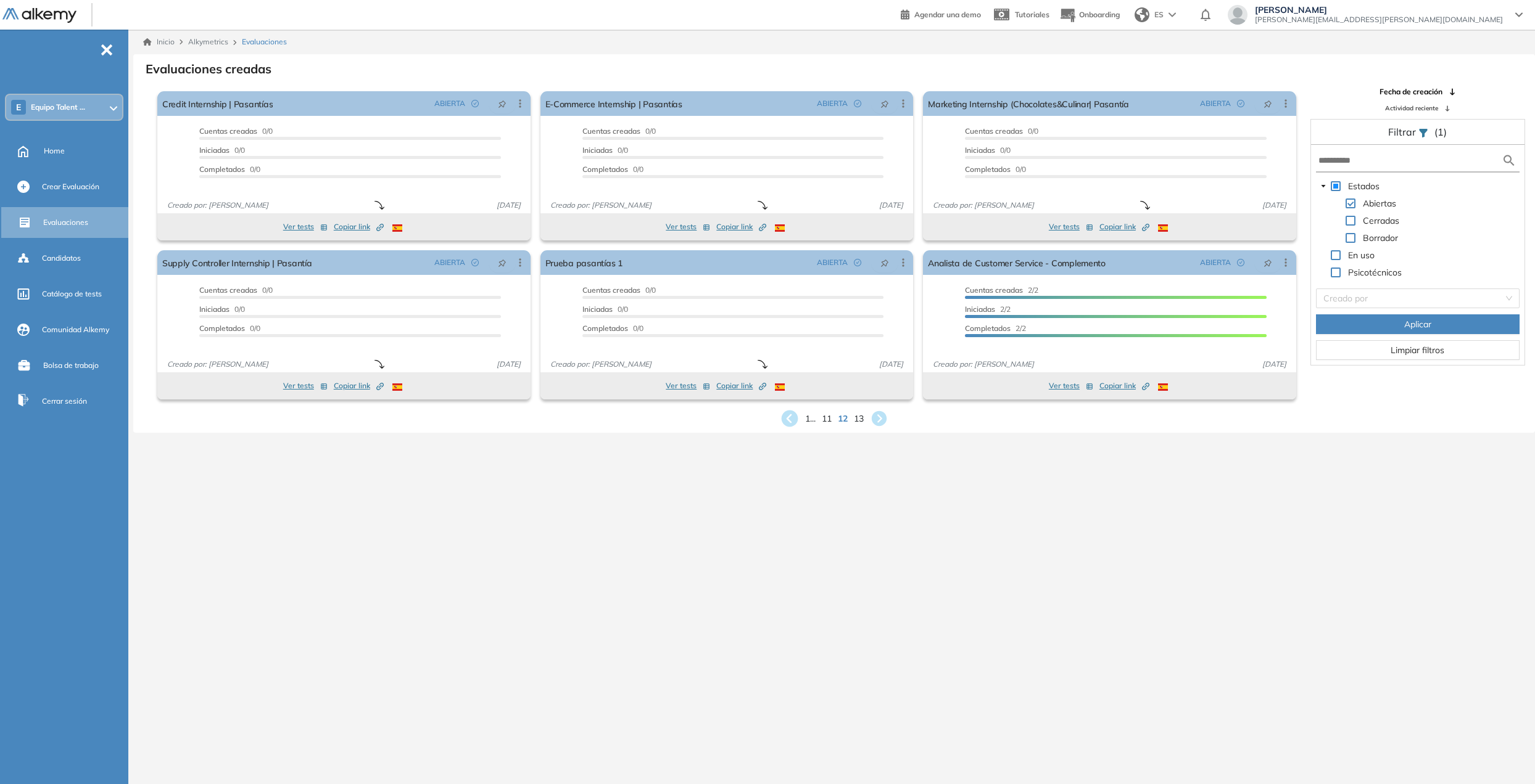
click at [786, 415] on icon at bounding box center [789, 419] width 17 height 17
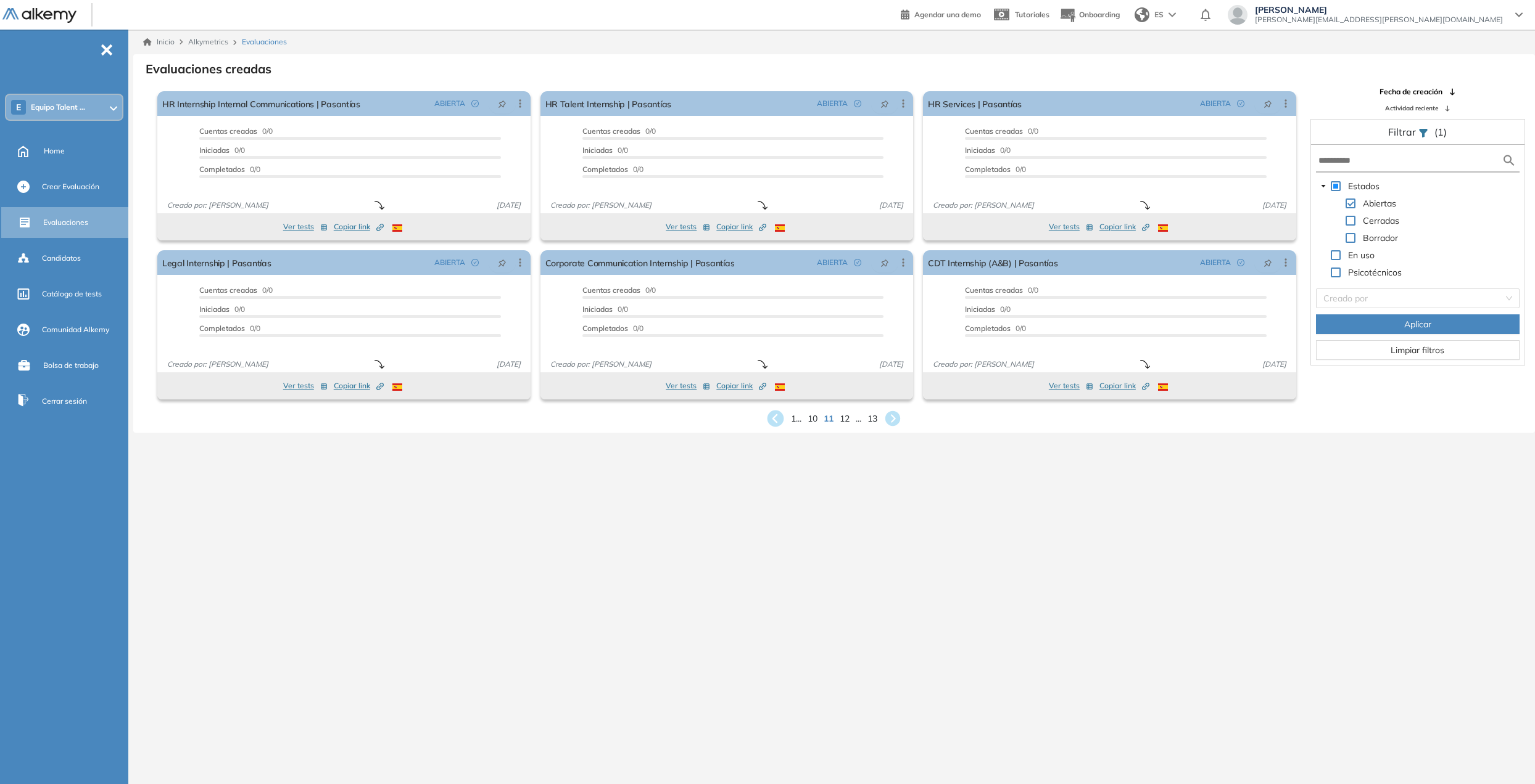
click at [770, 419] on icon at bounding box center [776, 419] width 17 height 17
click at [770, 419] on icon at bounding box center [778, 419] width 17 height 17
click at [770, 419] on icon at bounding box center [781, 419] width 20 height 20
click at [778, 418] on icon at bounding box center [783, 419] width 17 height 17
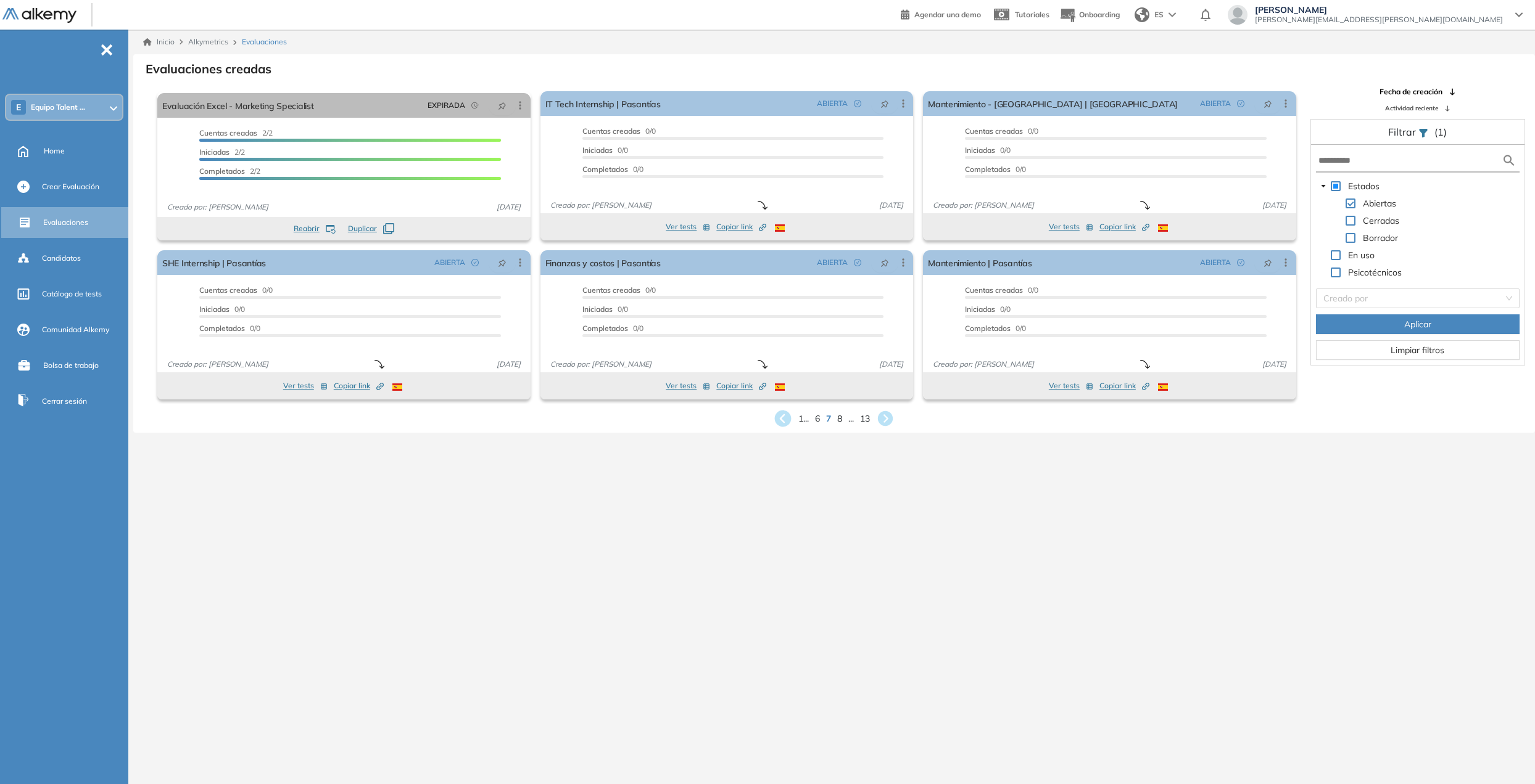
click at [778, 418] on icon at bounding box center [783, 419] width 17 height 17
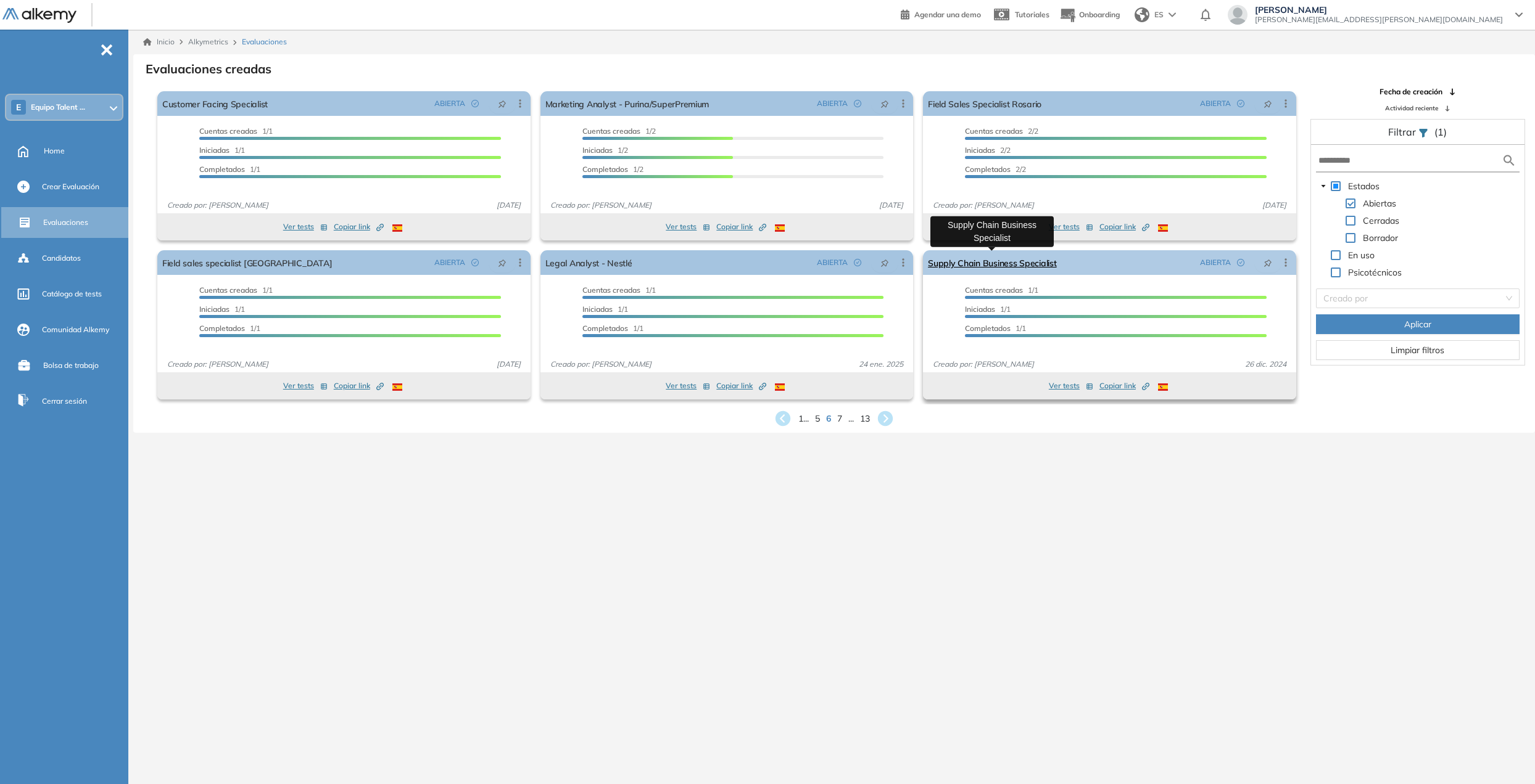
click at [1013, 261] on link "Supply Chain Business Specialist" at bounding box center [992, 262] width 129 height 25
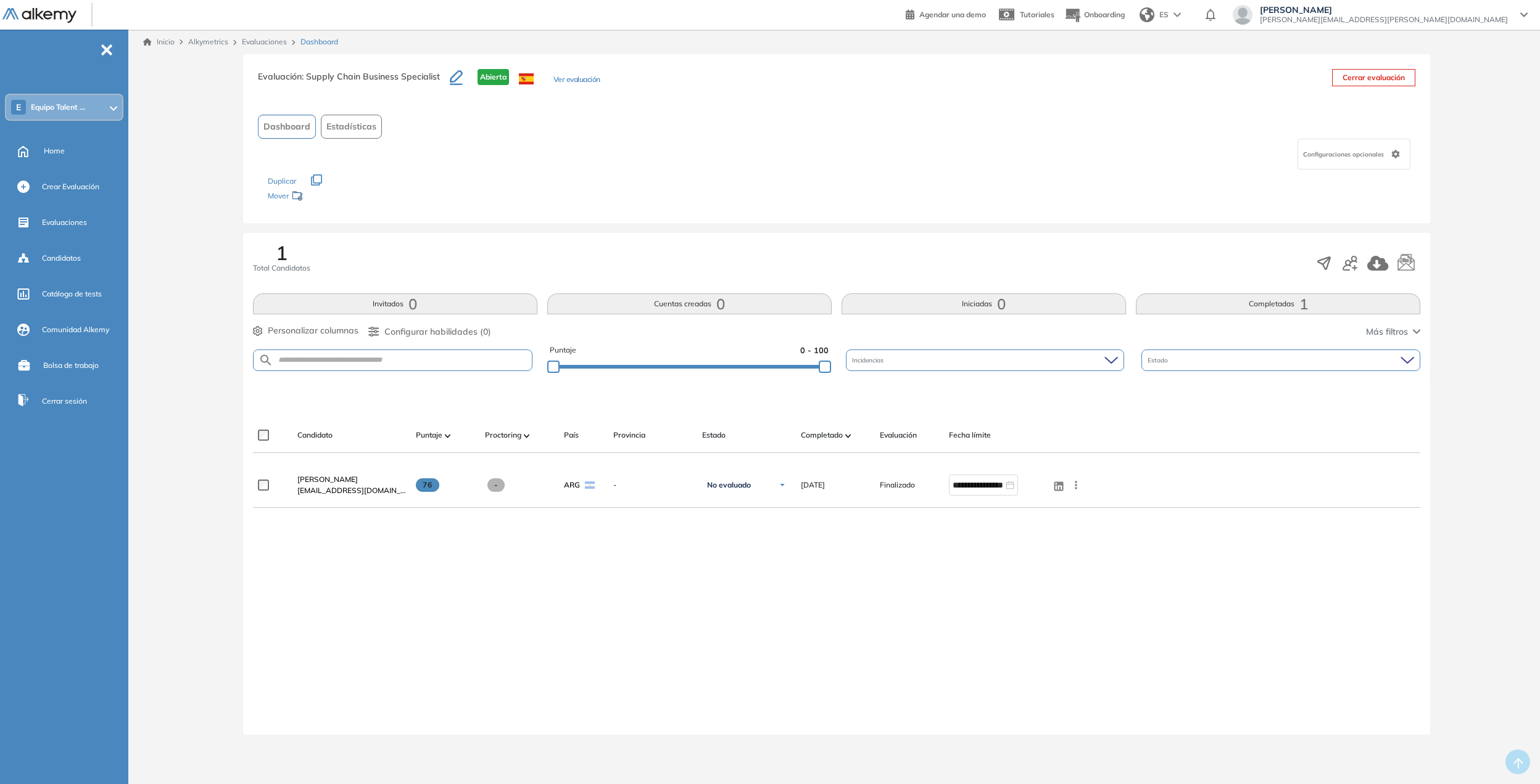
click at [564, 80] on button "Ver evaluación" at bounding box center [577, 81] width 47 height 13
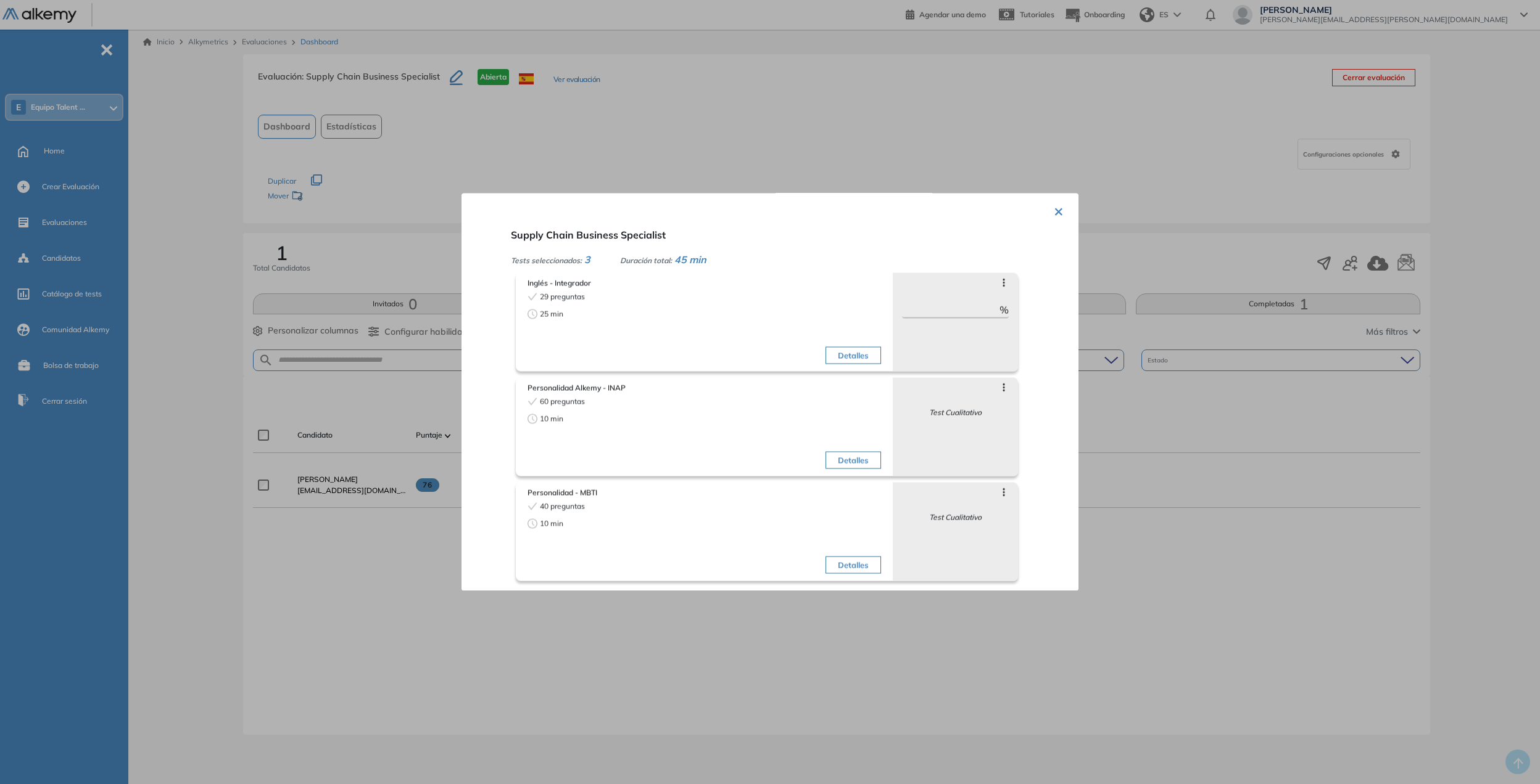
drag, startPoint x: 1112, startPoint y: 237, endPoint x: 1099, endPoint y: 209, distance: 30.9
click at [1013, 213] on div at bounding box center [770, 392] width 1540 height 784
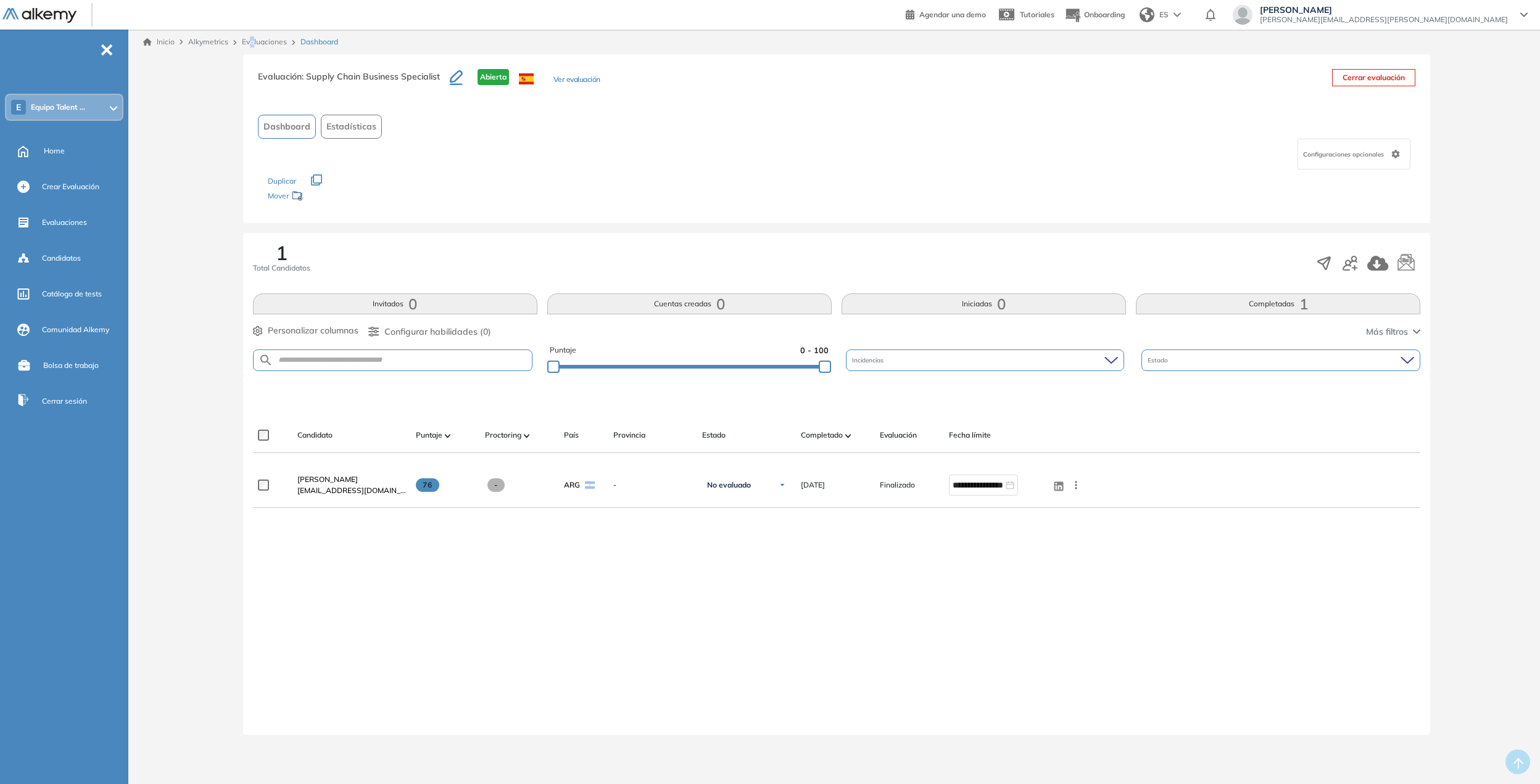
click at [249, 35] on div "Inicio Alkymetrics Evaluaciones Dashboard" at bounding box center [837, 42] width 1407 height 25
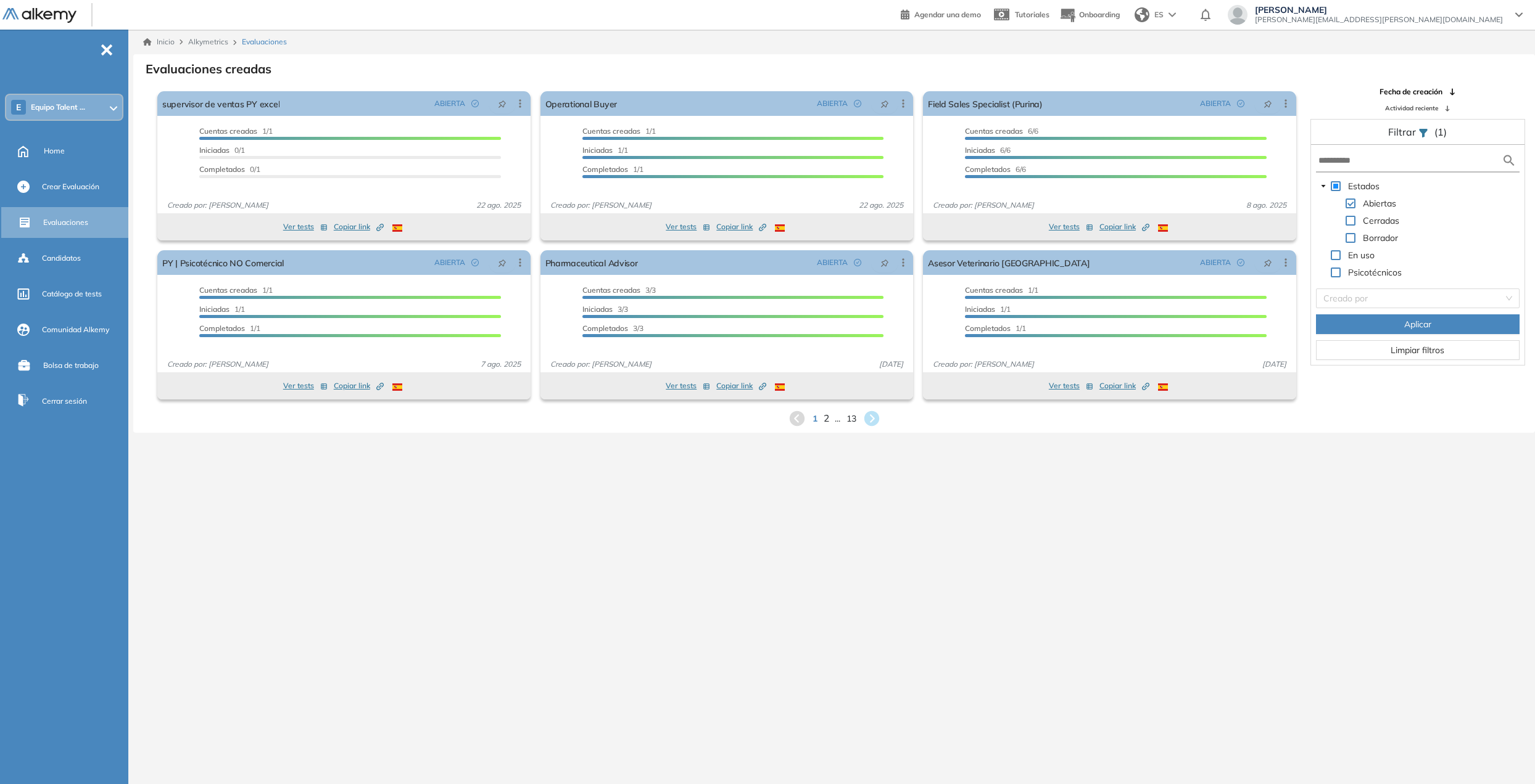
click at [827, 420] on span "2" at bounding box center [825, 418] width 6 height 14
